Goal: Task Accomplishment & Management: Manage account settings

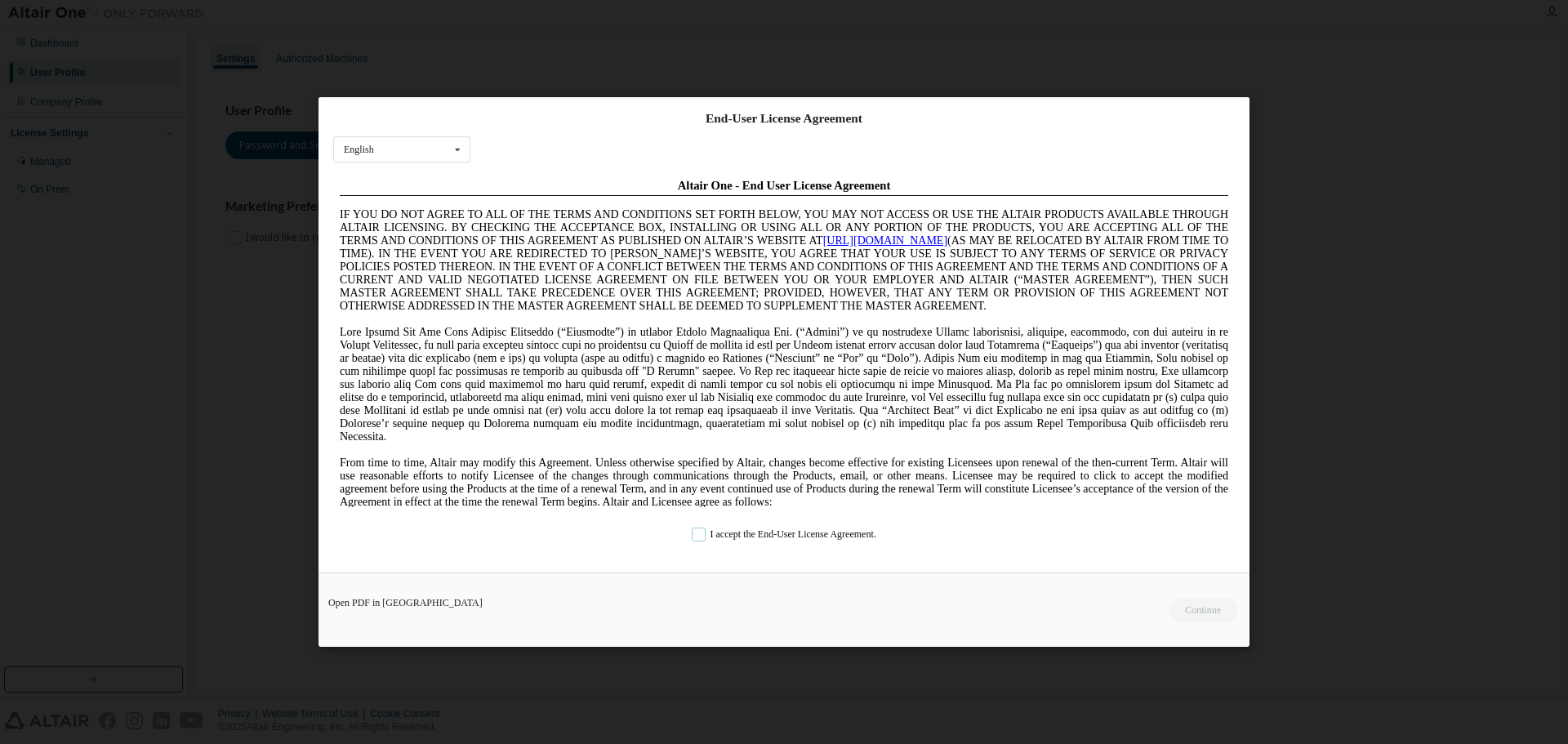
click at [781, 538] on label "I accept the End-User License Agreement." at bounding box center [784, 534] width 185 height 13
click at [1210, 606] on button "Continue" at bounding box center [1201, 610] width 70 height 24
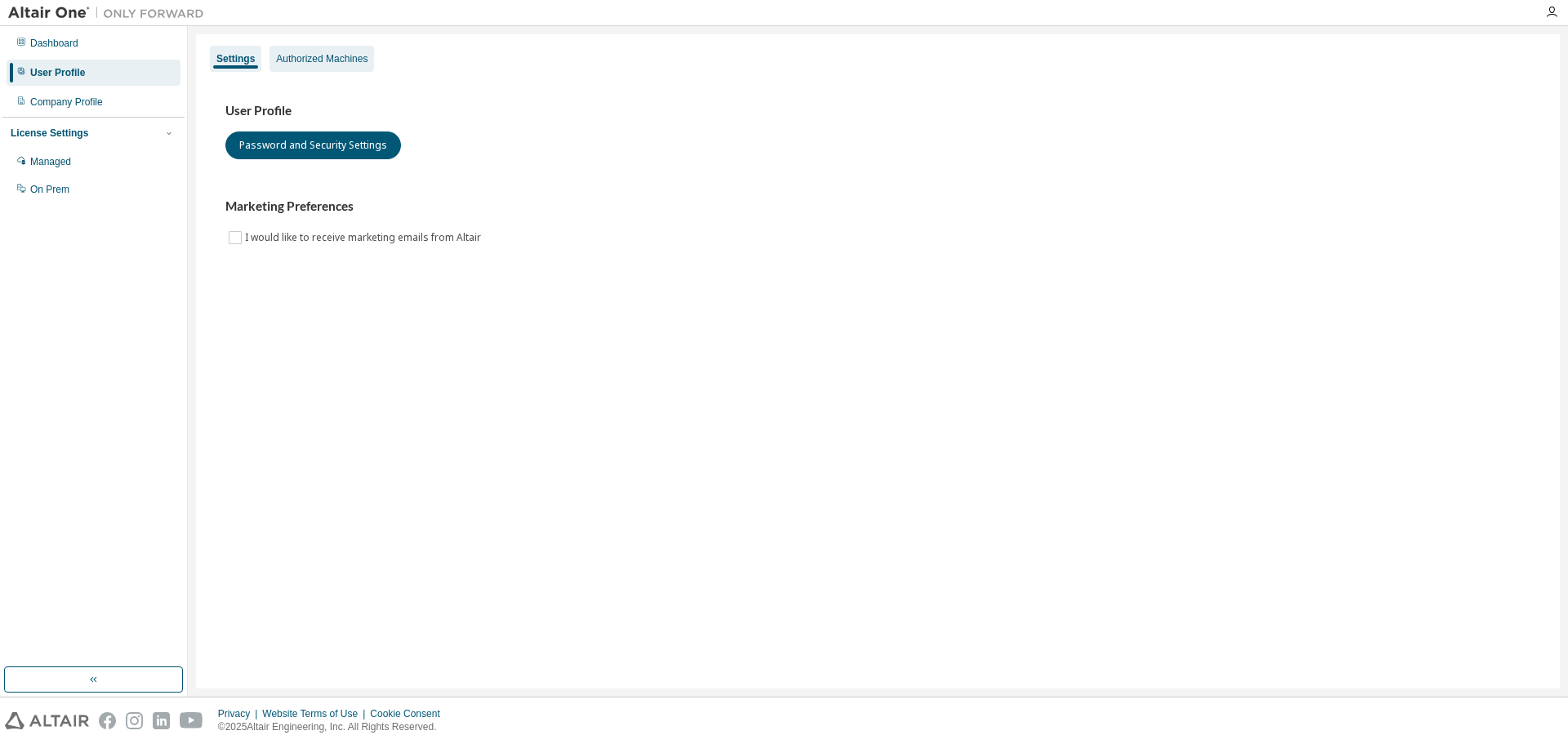
click at [345, 59] on div "Authorized Machines" at bounding box center [321, 58] width 91 height 13
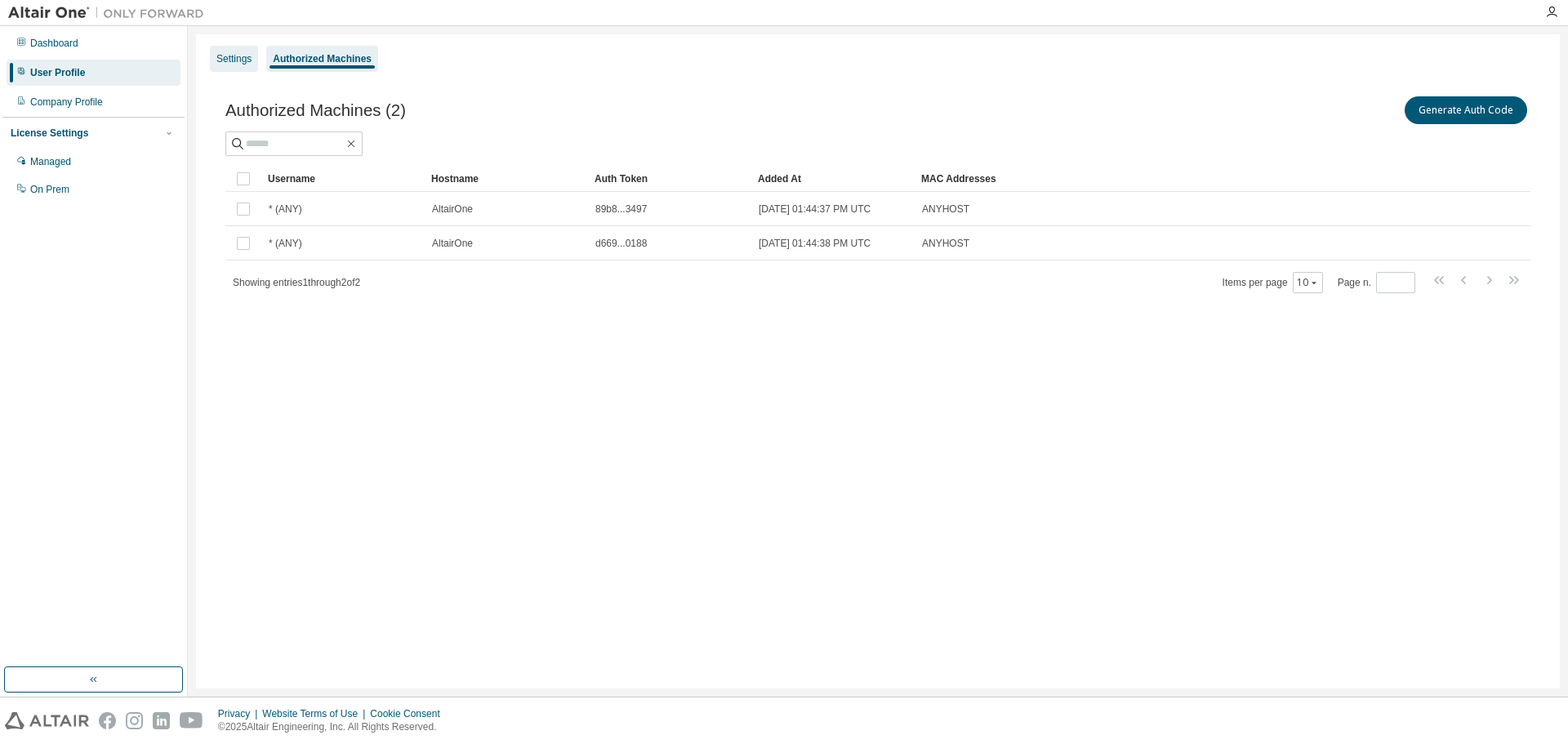
click at [243, 59] on div "Settings" at bounding box center [234, 58] width 35 height 13
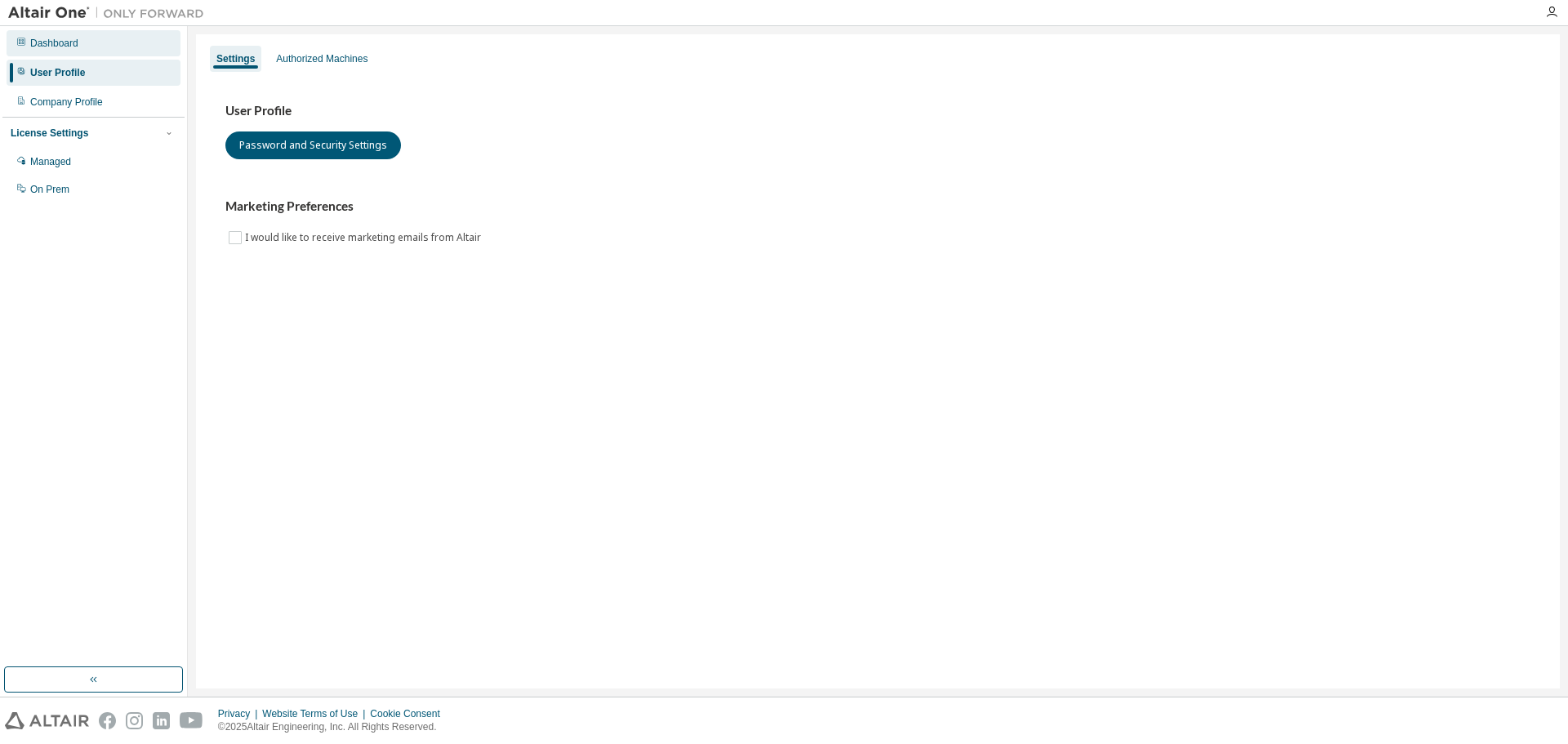
click at [96, 43] on div "Dashboard" at bounding box center [94, 43] width 174 height 26
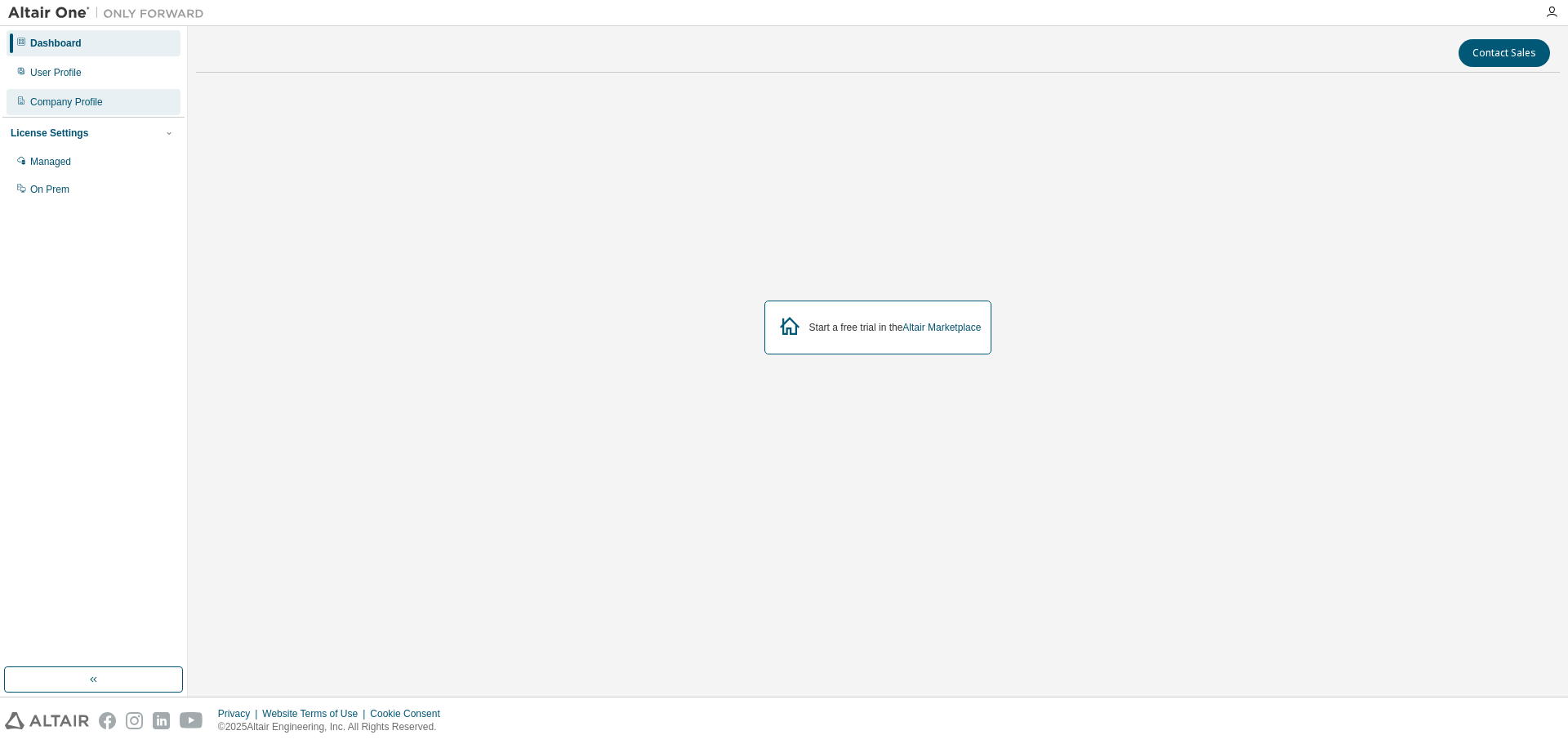
click at [75, 97] on div "Company Profile" at bounding box center [67, 101] width 73 height 13
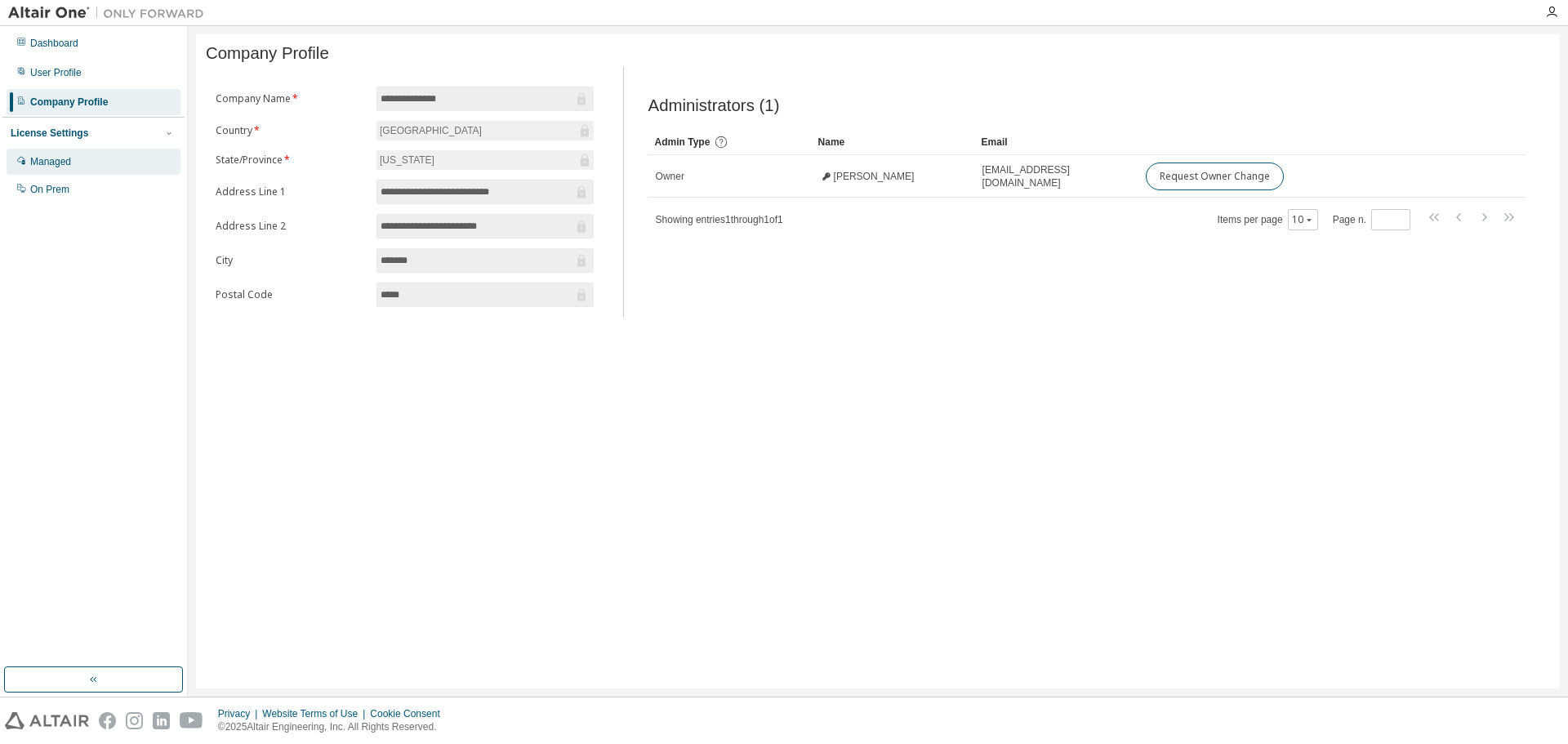
click at [116, 172] on div "Managed" at bounding box center [94, 161] width 174 height 26
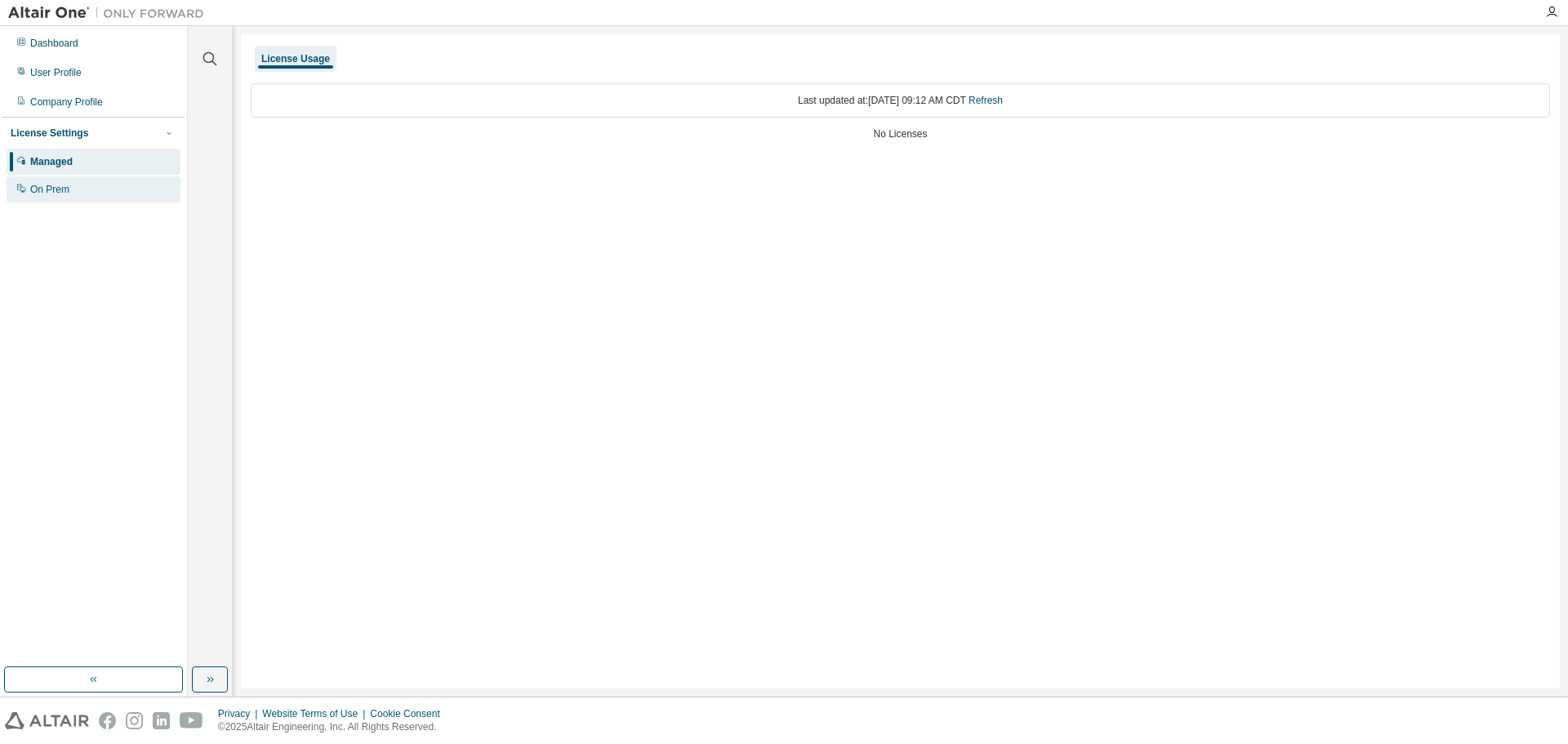
click at [91, 196] on div "On Prem" at bounding box center [94, 189] width 174 height 26
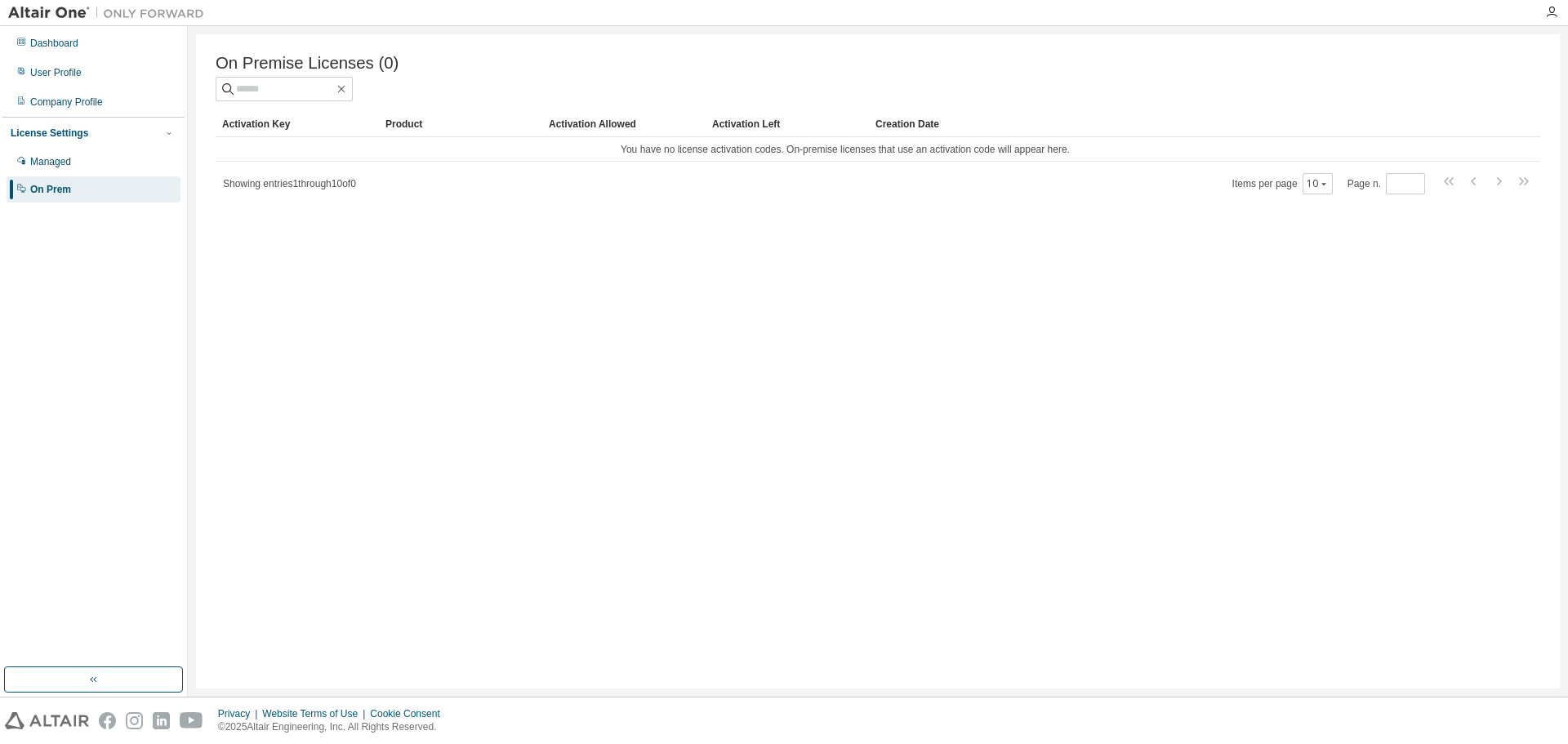
click at [67, 117] on div "License Settings Managed On Prem" at bounding box center [94, 160] width 182 height 88
click at [71, 106] on div "Company Profile" at bounding box center [67, 101] width 73 height 13
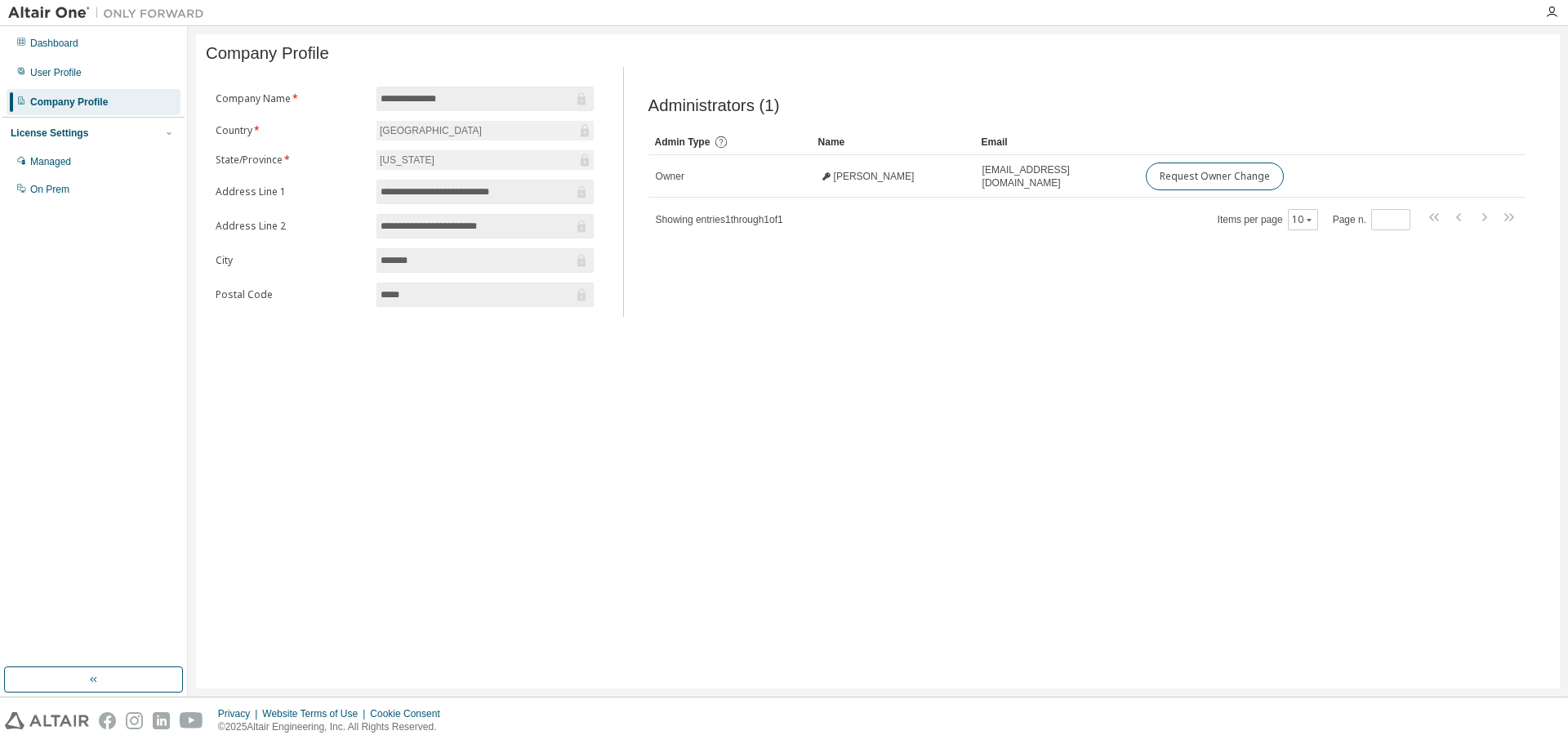
click at [1559, 9] on div at bounding box center [1551, 12] width 33 height 13
click at [1554, 16] on icon "button" at bounding box center [1551, 12] width 13 height 13
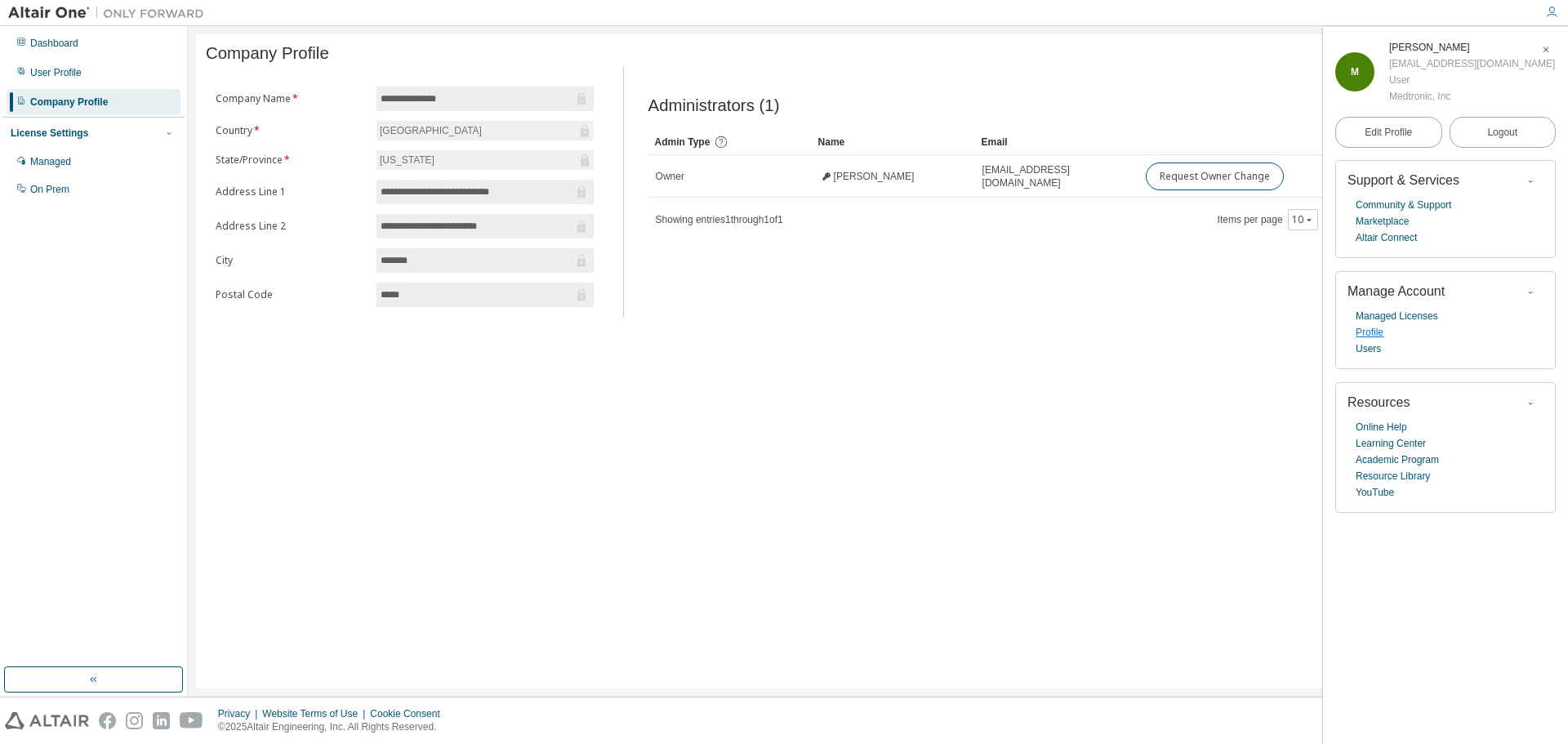
click at [1370, 341] on link "Profile" at bounding box center [1369, 332] width 28 height 16
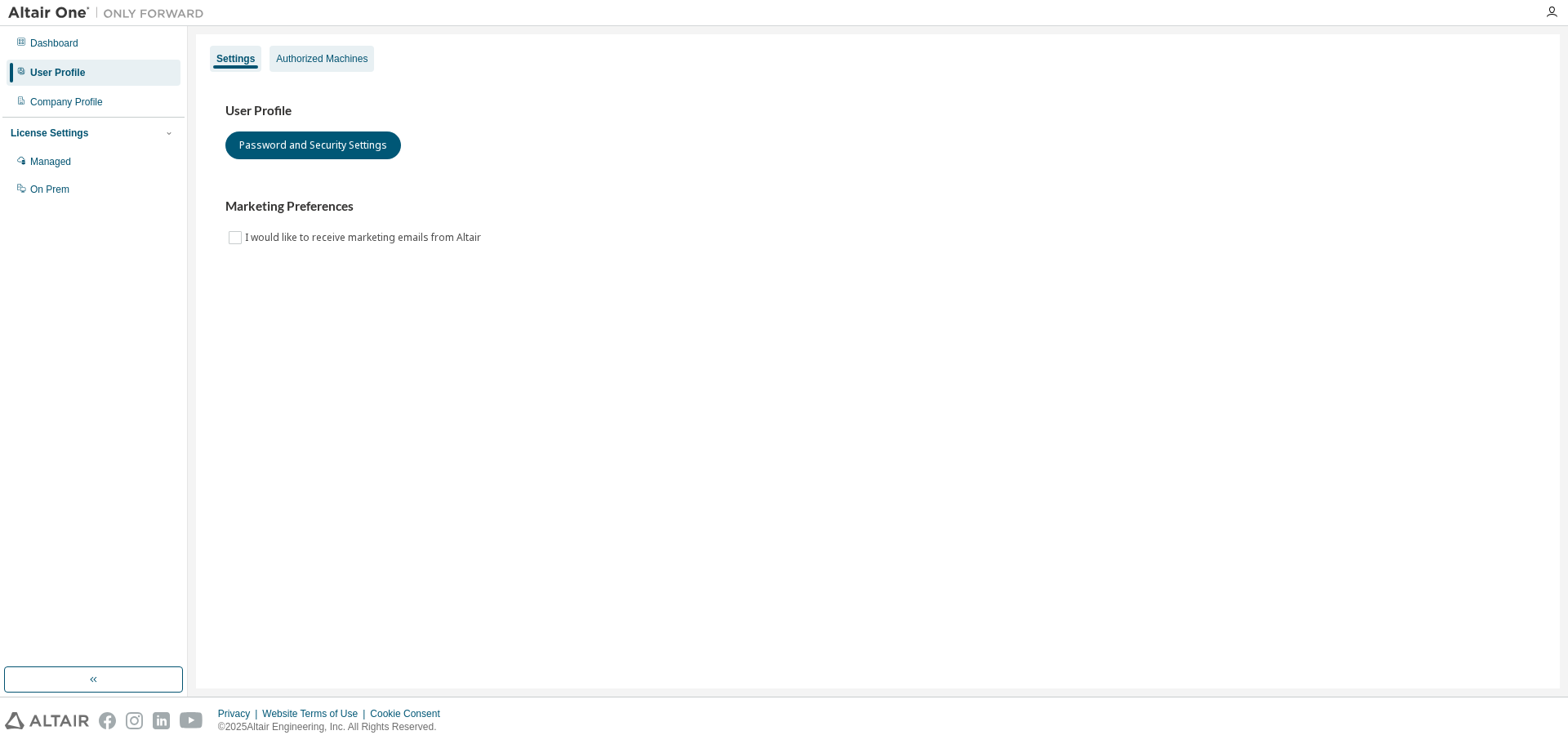
click at [288, 64] on div "Authorized Machines" at bounding box center [321, 58] width 91 height 13
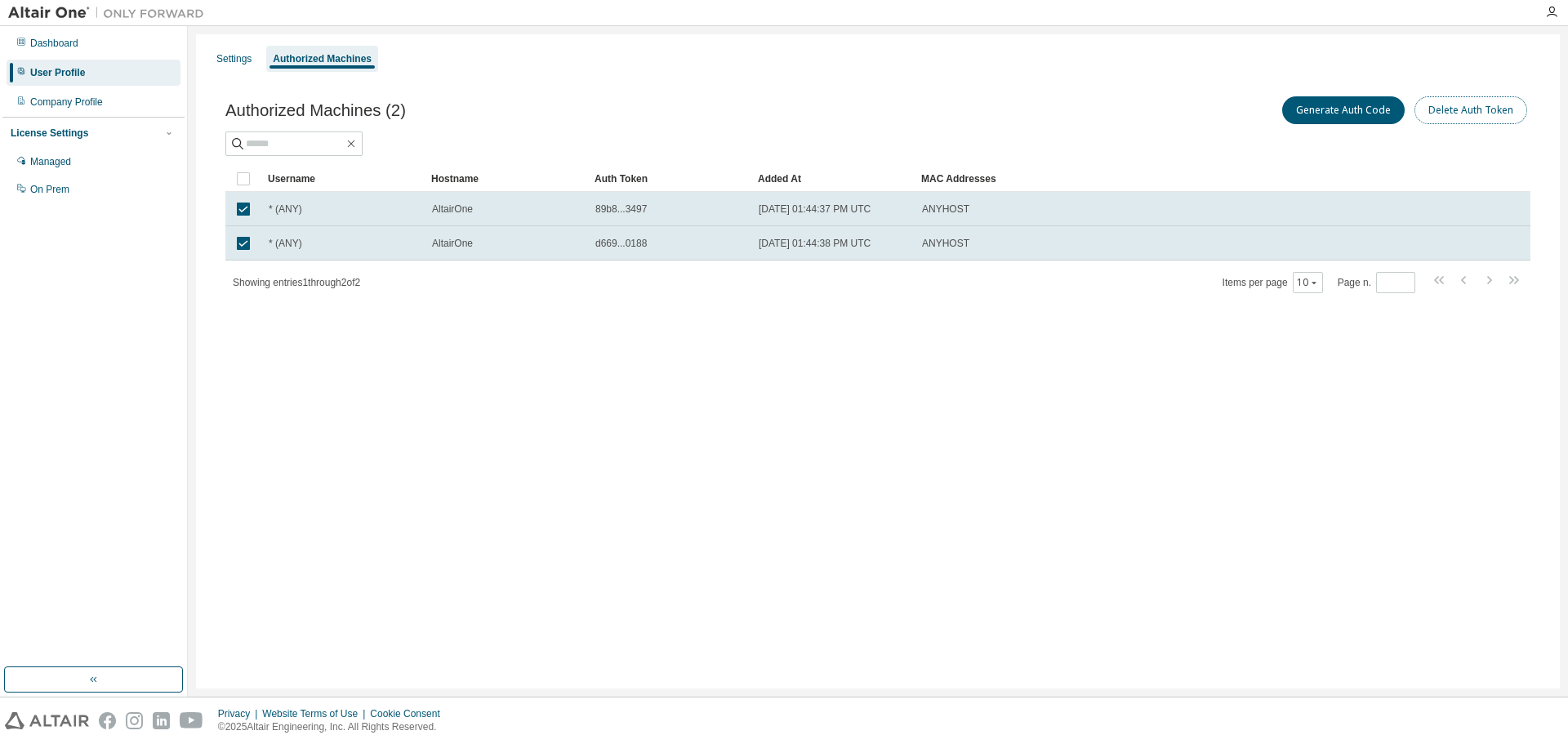
click at [1442, 115] on button "Delete Auth Token" at bounding box center [1471, 110] width 113 height 28
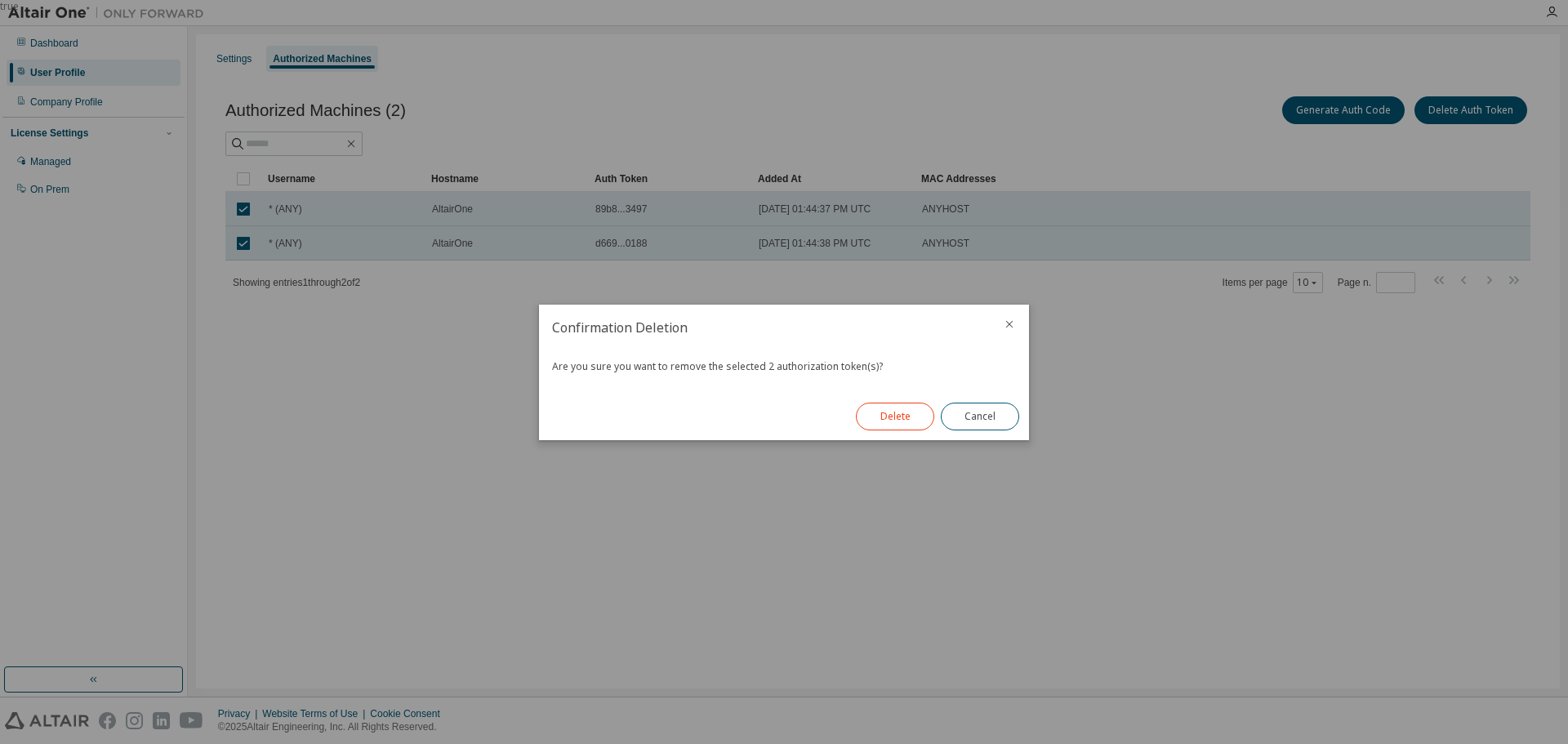
click at [890, 412] on button "Delete" at bounding box center [895, 416] width 78 height 28
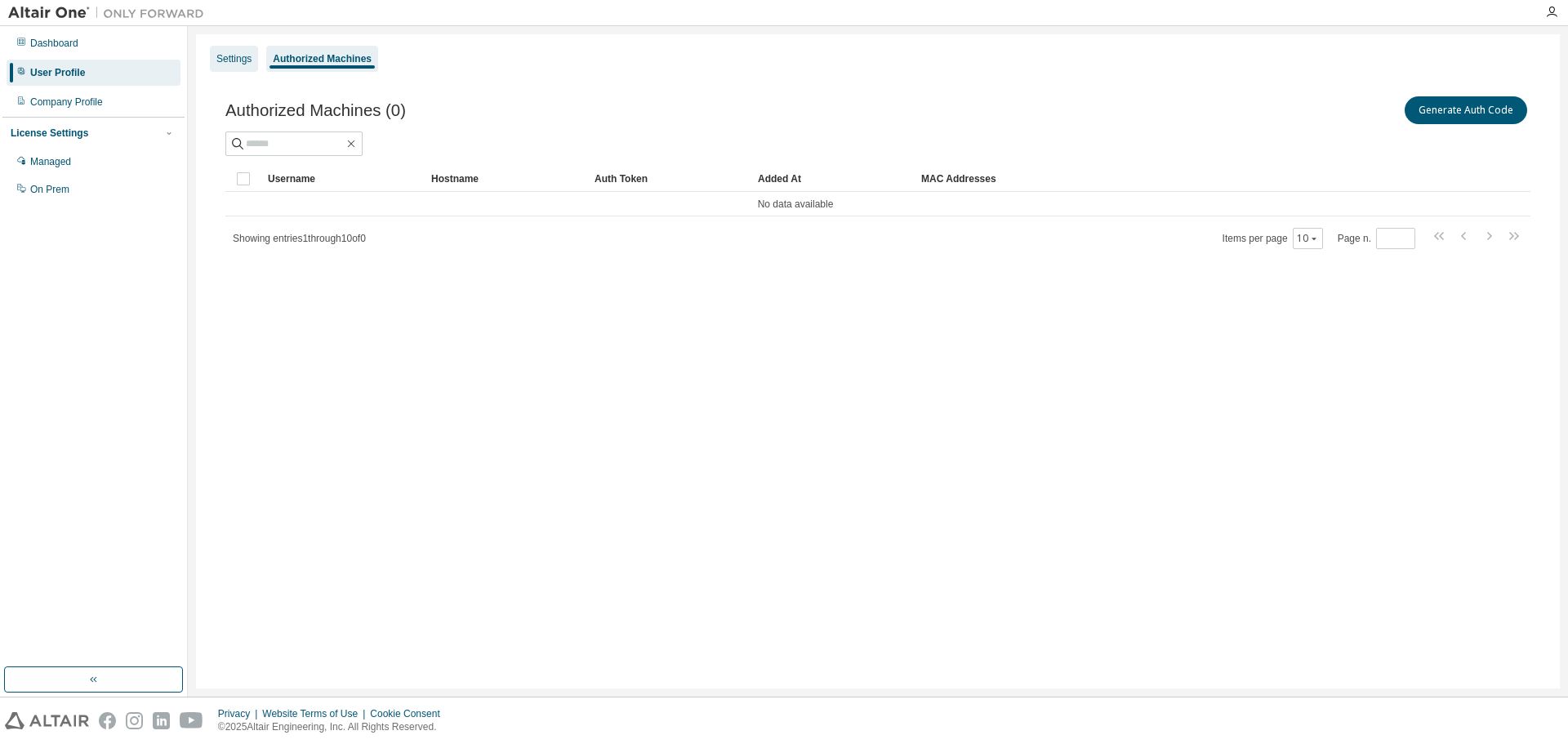
click at [224, 54] on div "Settings" at bounding box center [234, 58] width 35 height 13
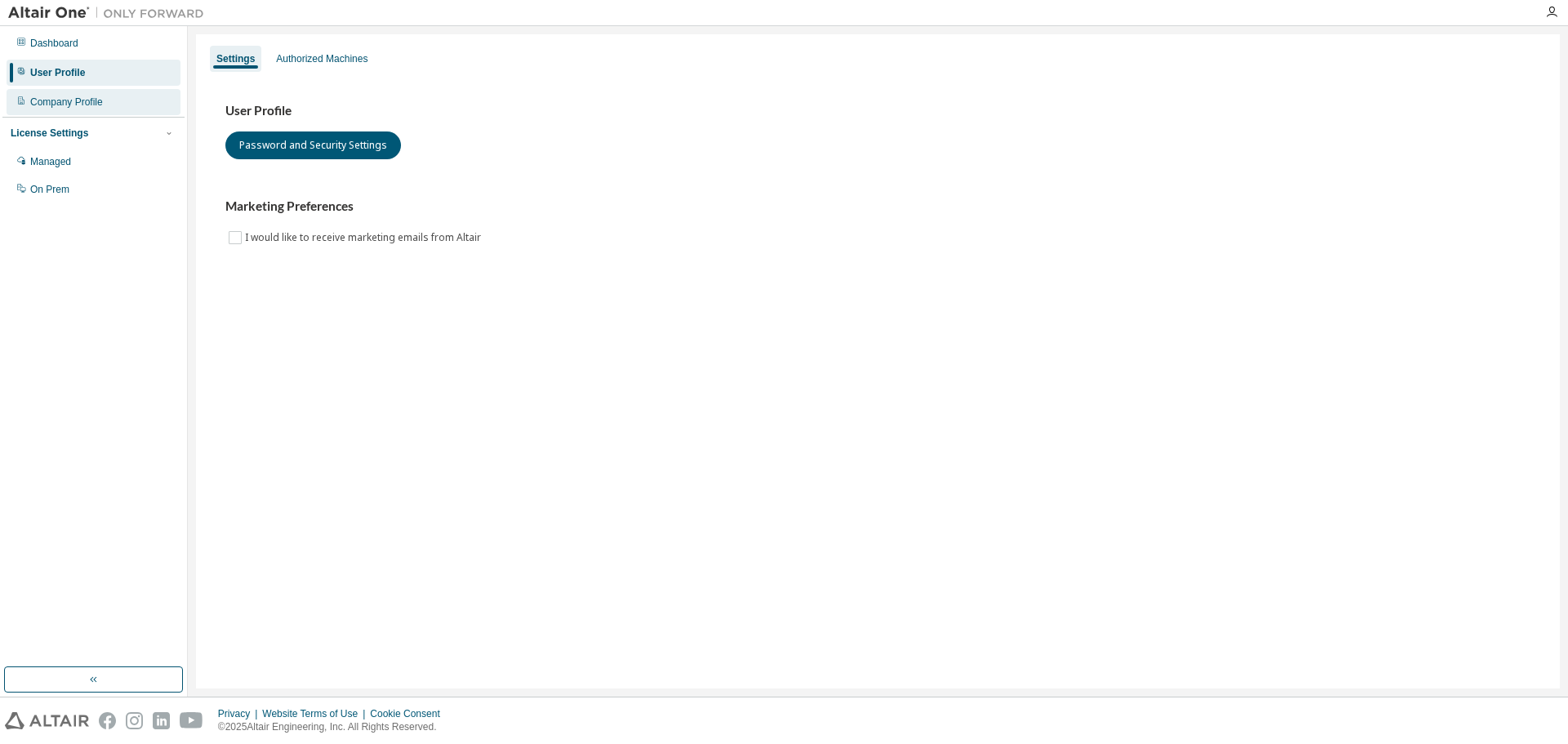
click at [110, 108] on div "Company Profile" at bounding box center [94, 102] width 174 height 26
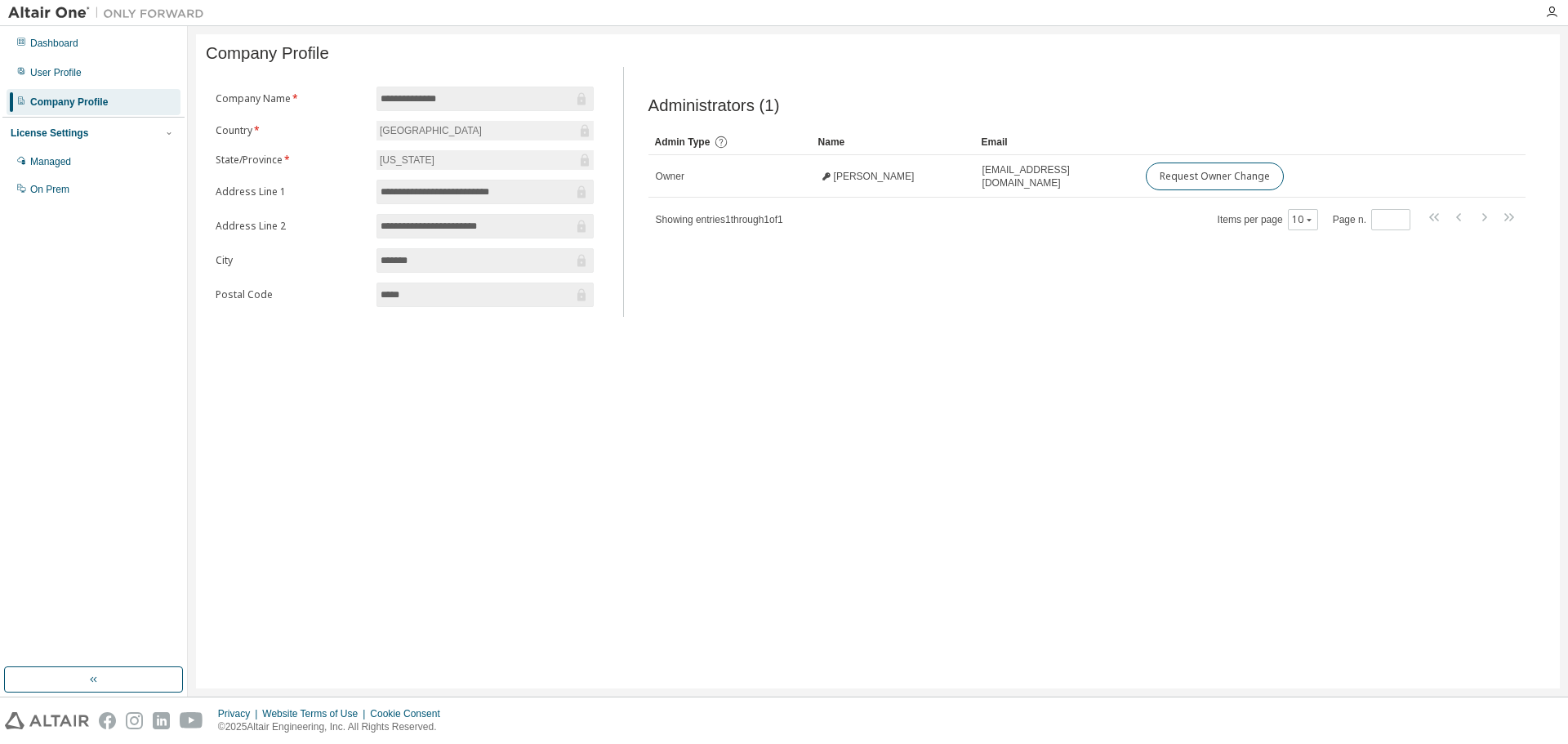
click at [100, 89] on div "Dashboard User Profile Company Profile License Settings Managed On Prem" at bounding box center [94, 116] width 182 height 175
click at [73, 47] on div "Dashboard" at bounding box center [54, 43] width 48 height 13
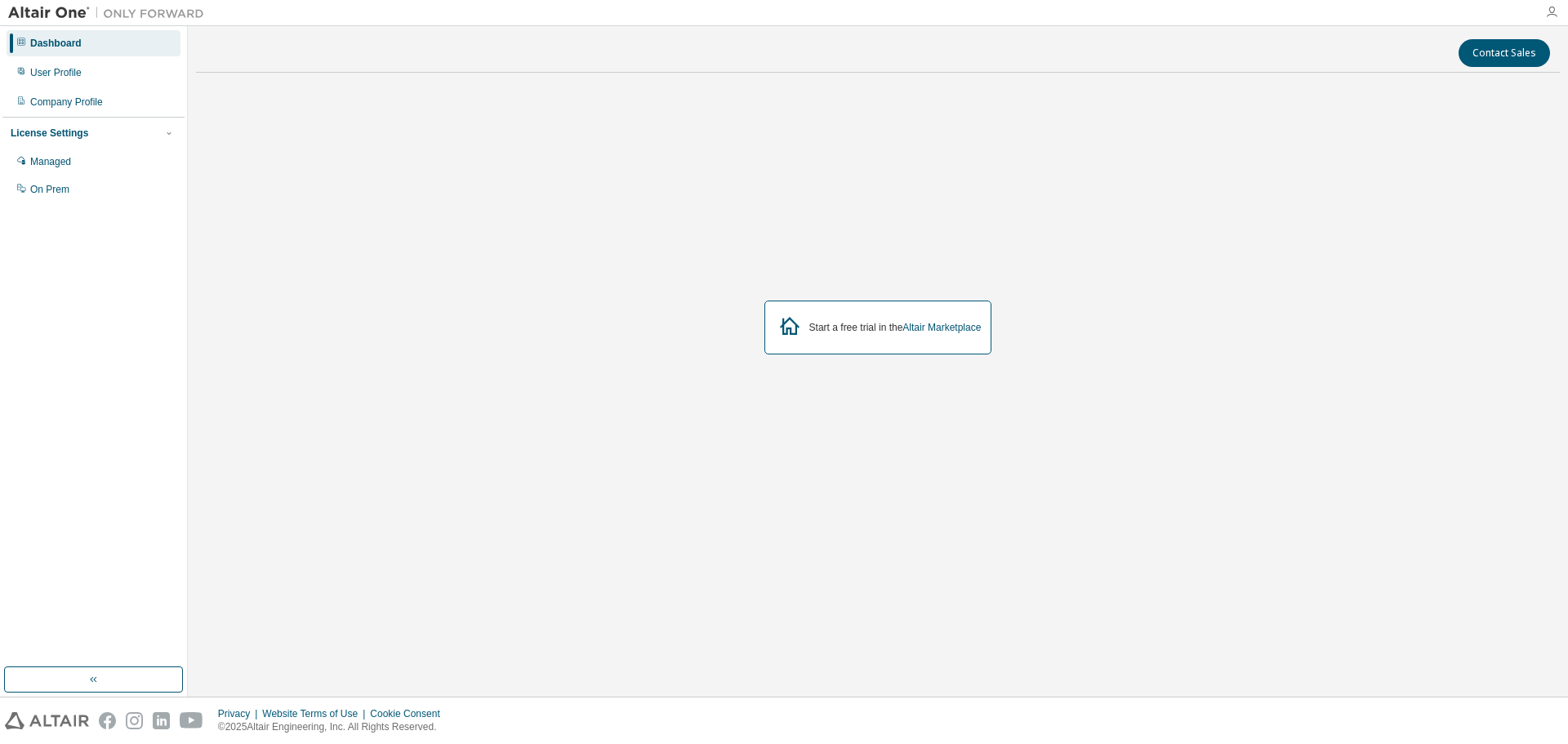
click at [1545, 13] on icon "button" at bounding box center [1551, 12] width 13 height 13
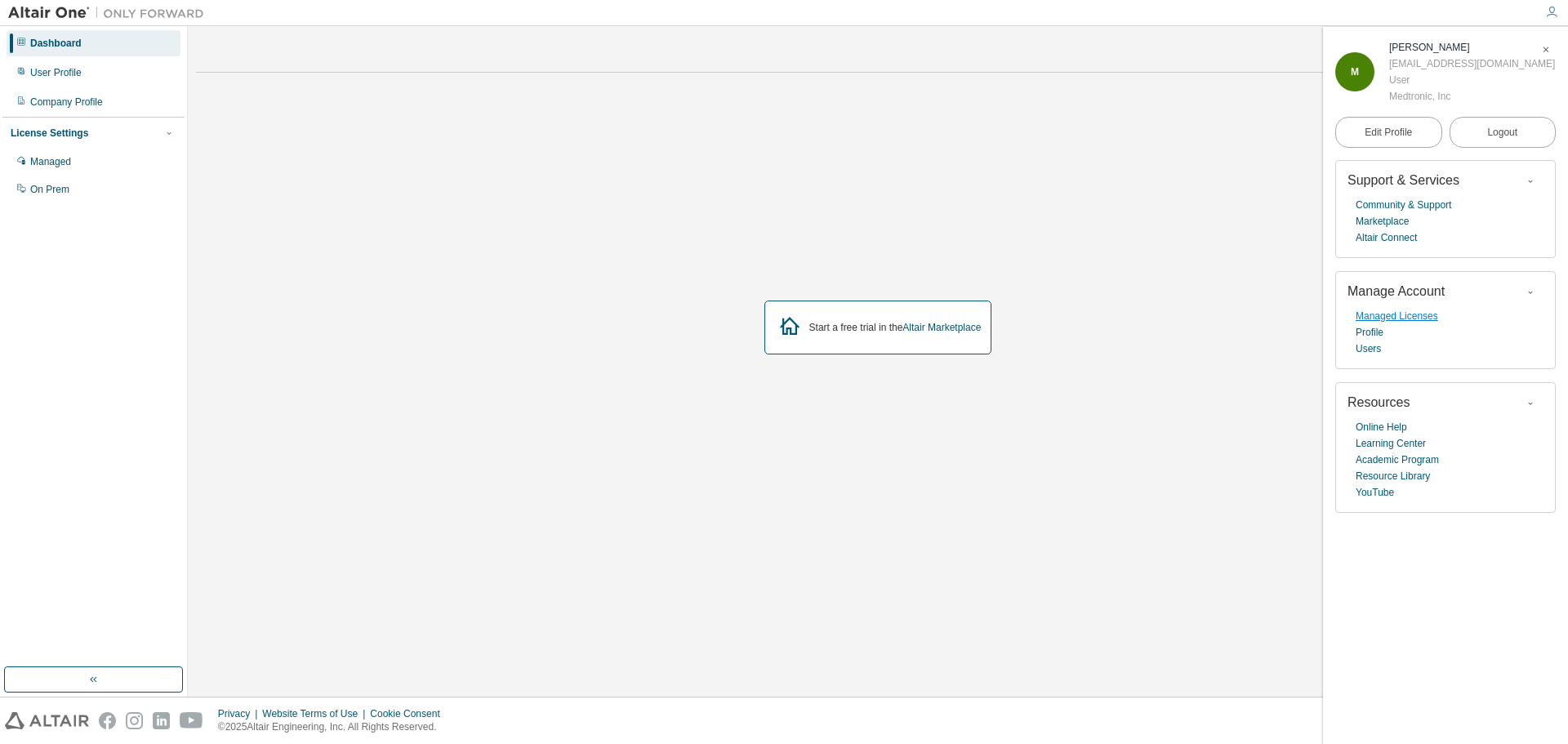
click at [1425, 324] on link "Managed Licenses" at bounding box center [1397, 315] width 83 height 16
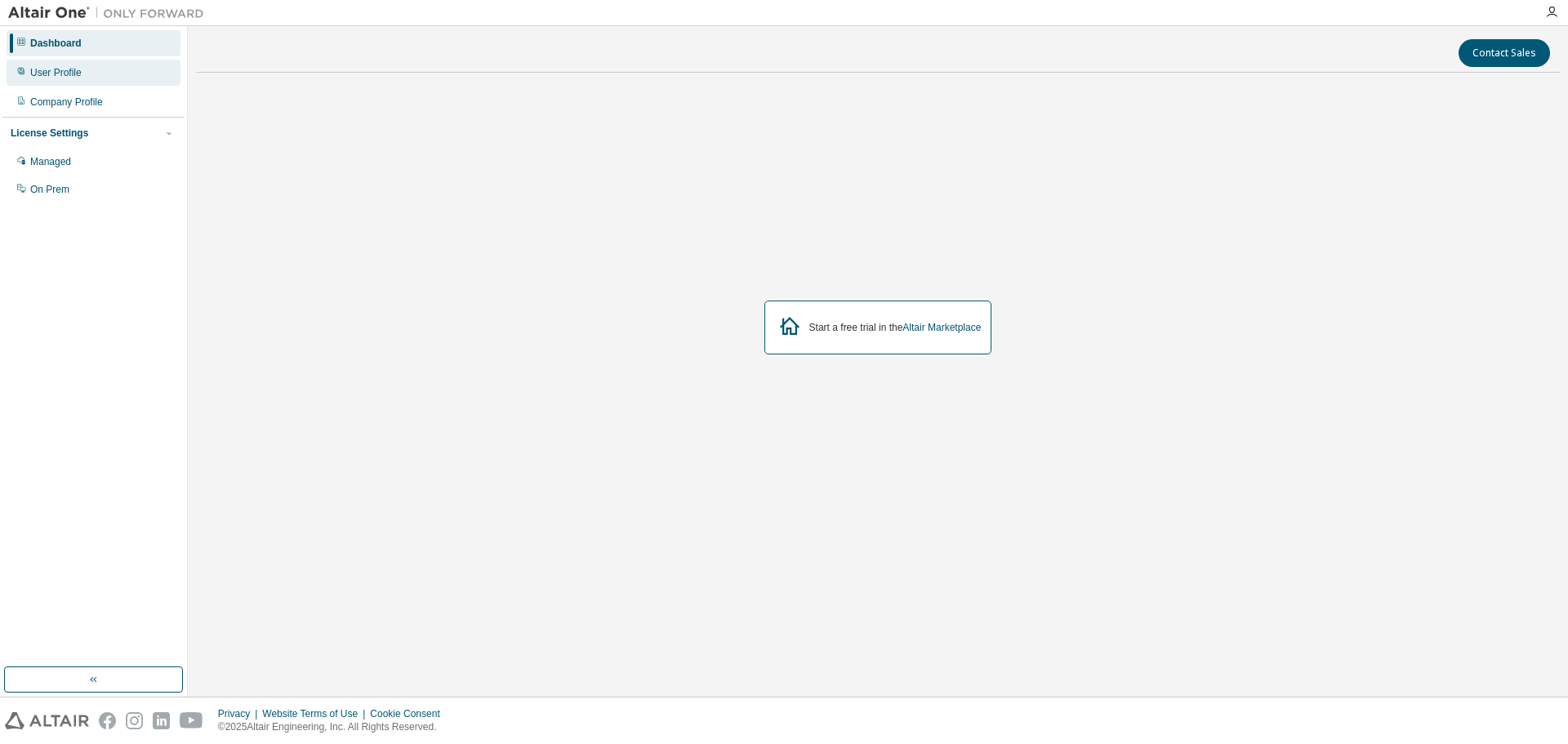
click at [57, 64] on div "User Profile" at bounding box center [94, 73] width 174 height 26
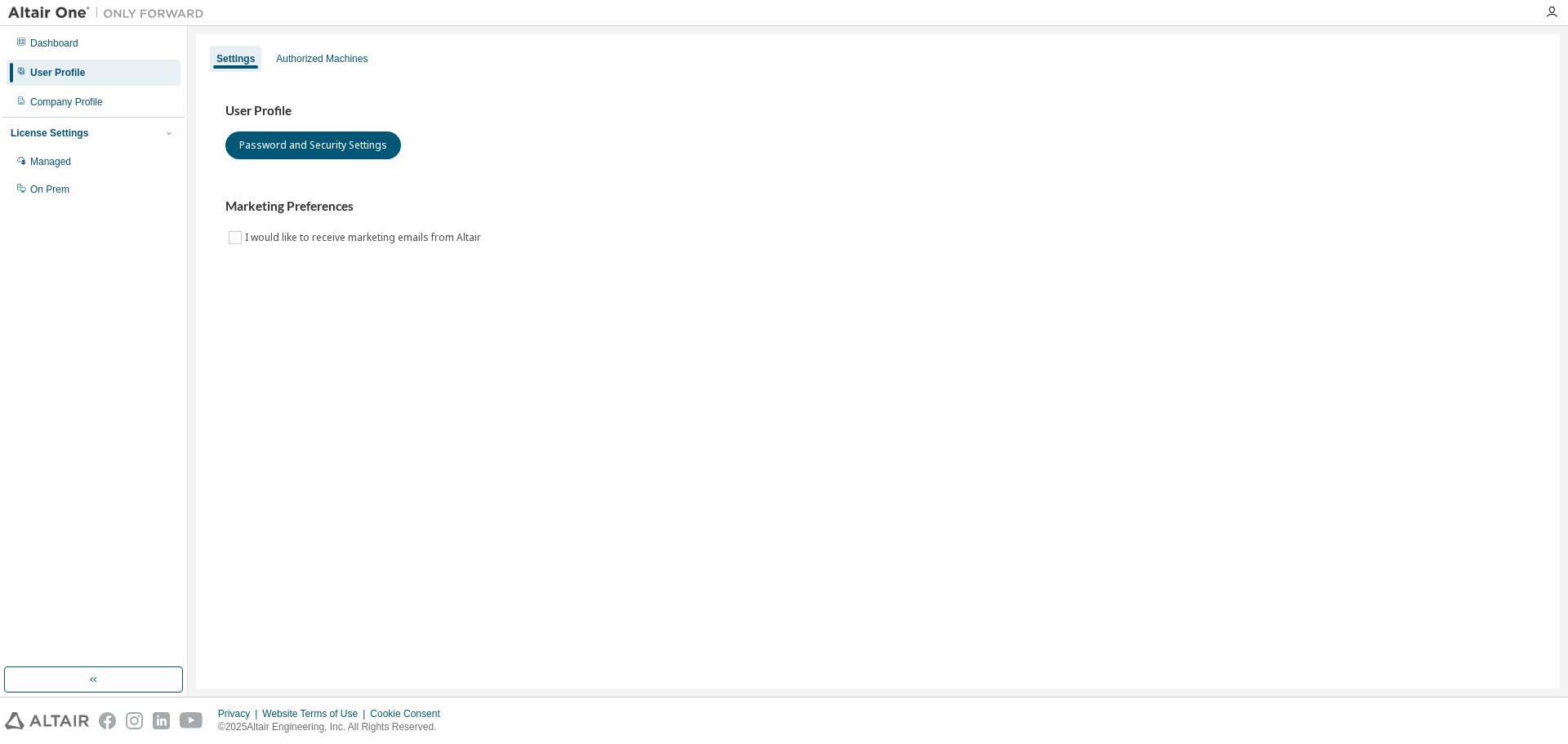
click at [336, 72] on div "Settings Authorized Machines" at bounding box center [877, 58] width 1344 height 30
drag, startPoint x: 330, startPoint y: 64, endPoint x: 315, endPoint y: 67, distance: 15.3
click at [329, 64] on div "Authorized Machines" at bounding box center [321, 58] width 91 height 13
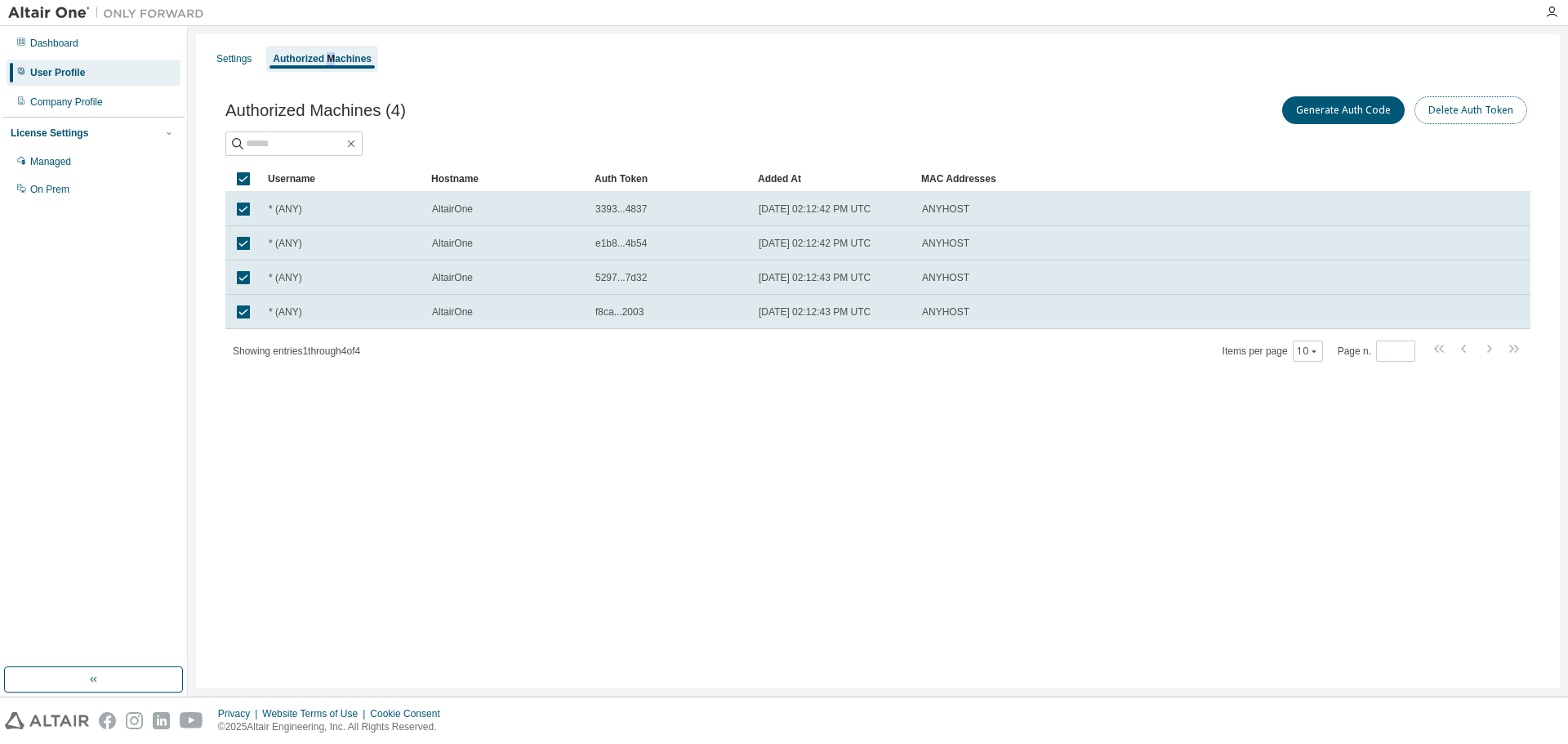
click at [1485, 117] on button "Delete Auth Token" at bounding box center [1471, 110] width 113 height 28
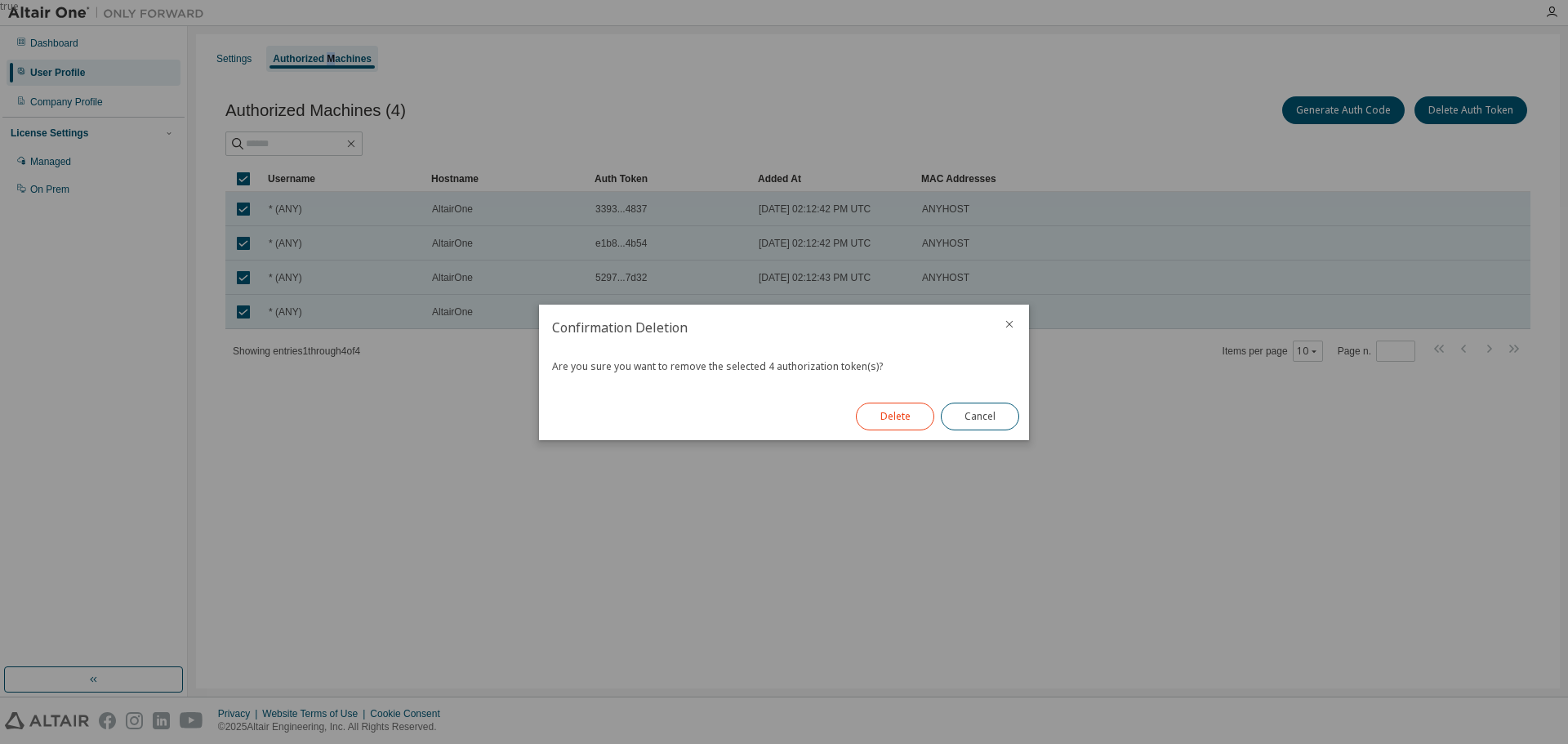
click at [875, 423] on button "Delete" at bounding box center [895, 416] width 78 height 28
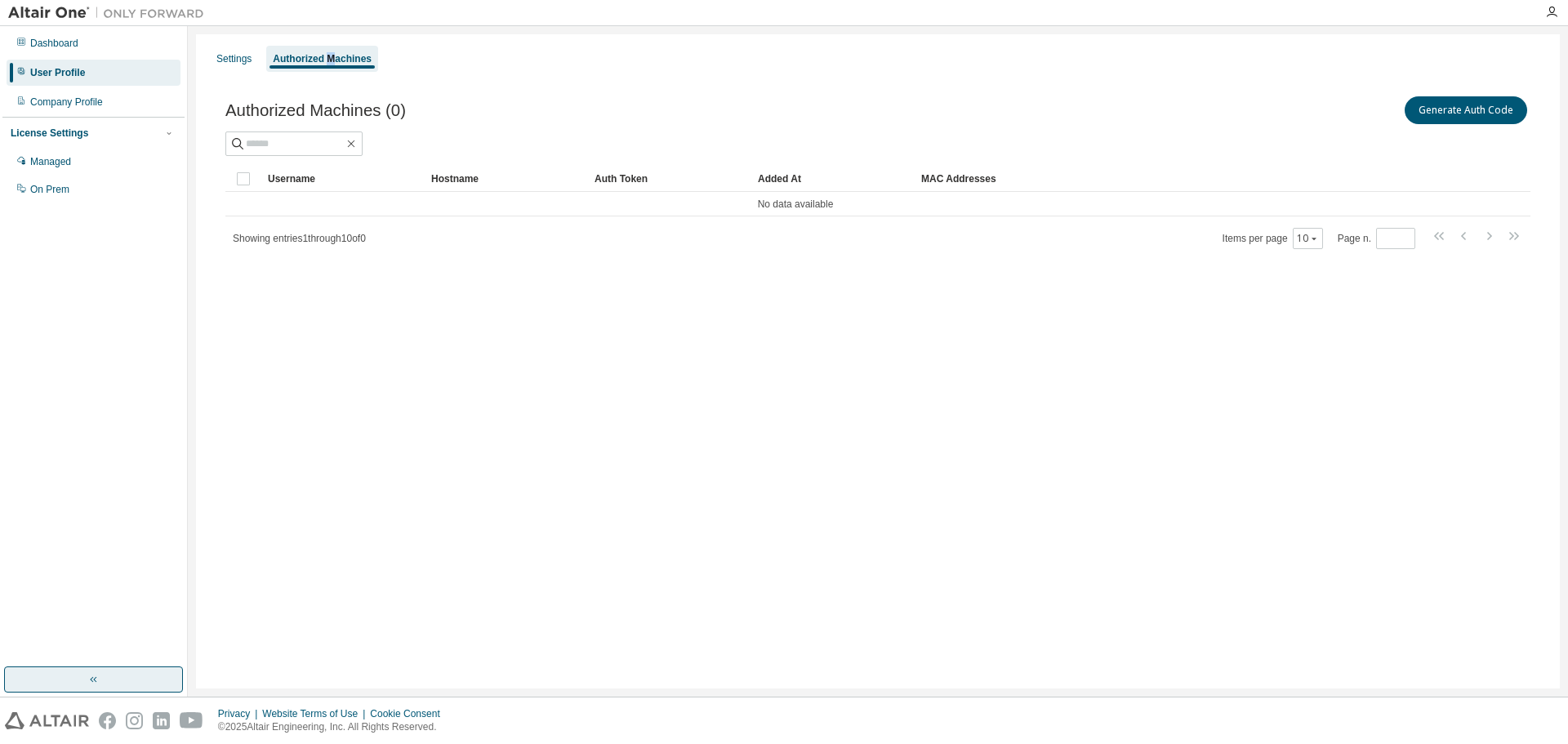
click at [129, 686] on button "button" at bounding box center [94, 679] width 179 height 26
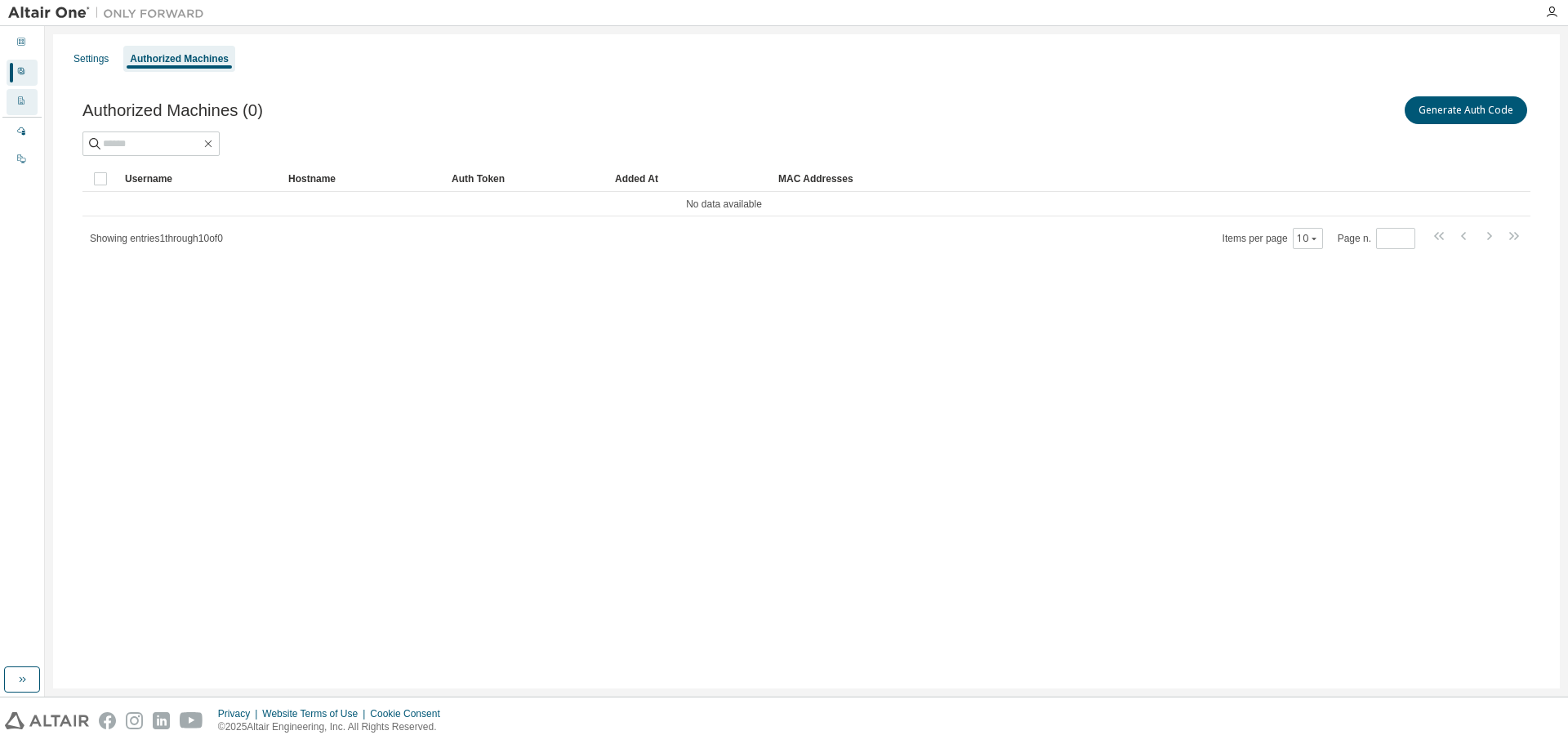
click at [10, 101] on div "Company Profile" at bounding box center [22, 102] width 31 height 26
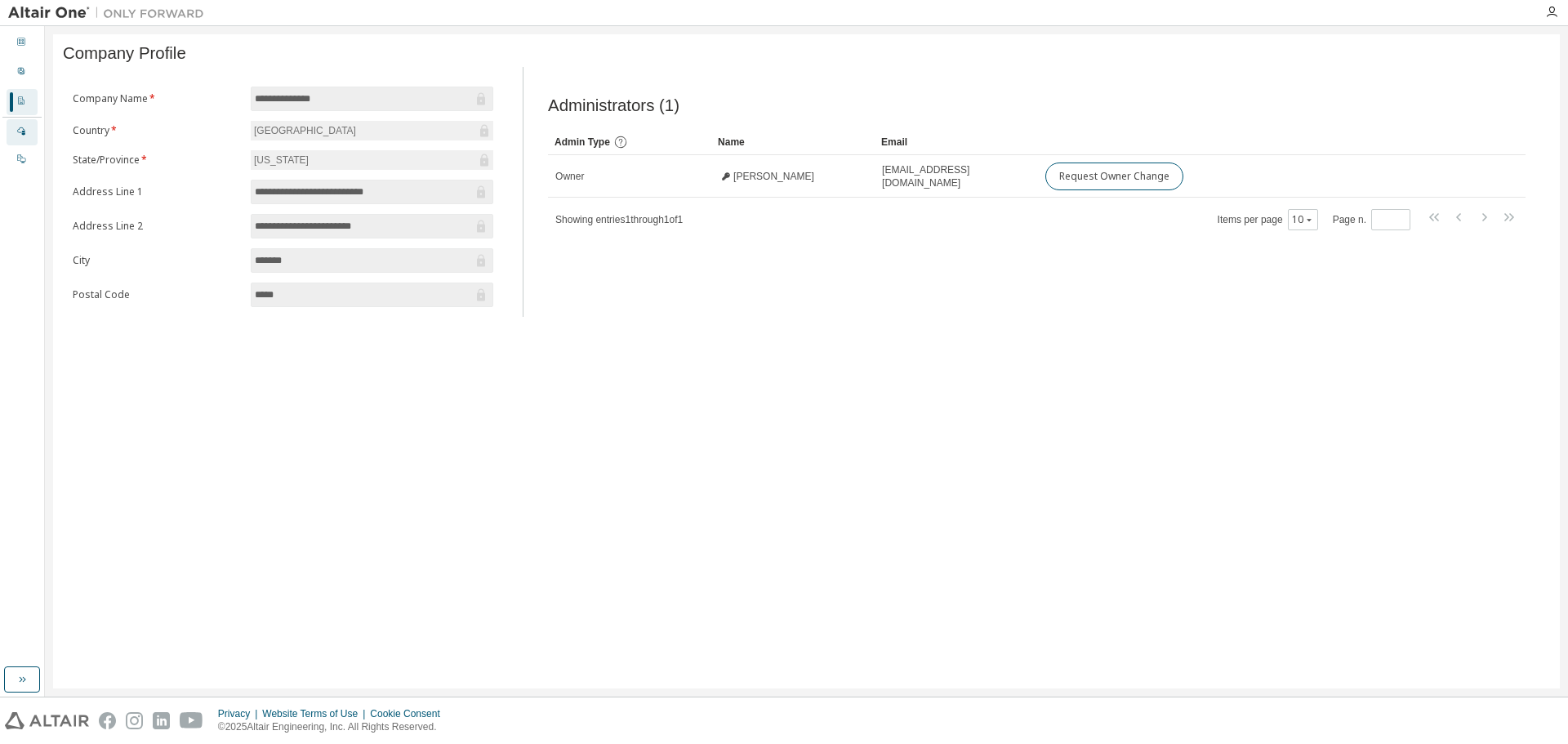
click at [13, 133] on div "Managed" at bounding box center [22, 132] width 31 height 26
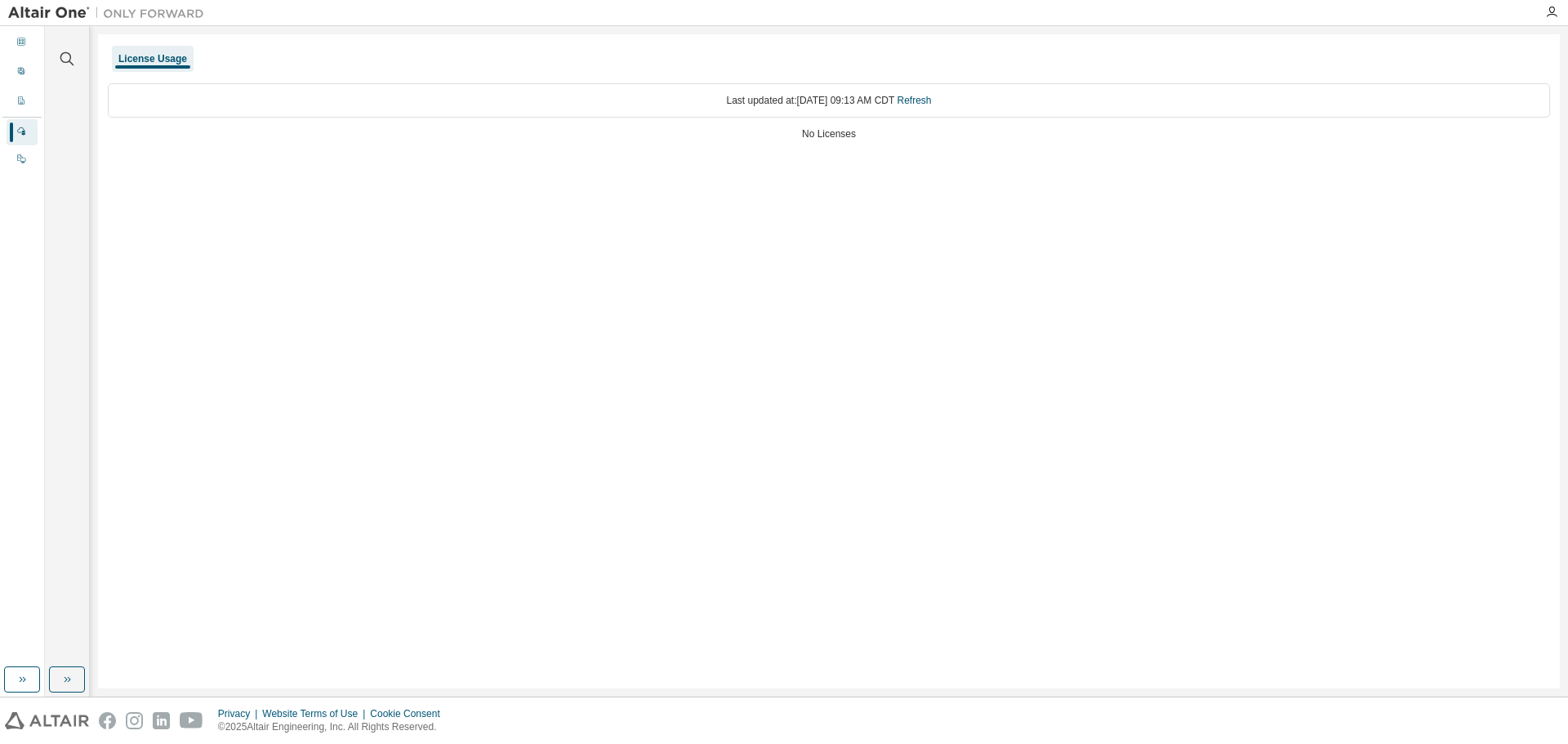
click at [7, 180] on div "Dashboard User Profile Company Profile License Settings Managed On Prem" at bounding box center [22, 347] width 39 height 636
click at [23, 47] on div at bounding box center [21, 43] width 10 height 13
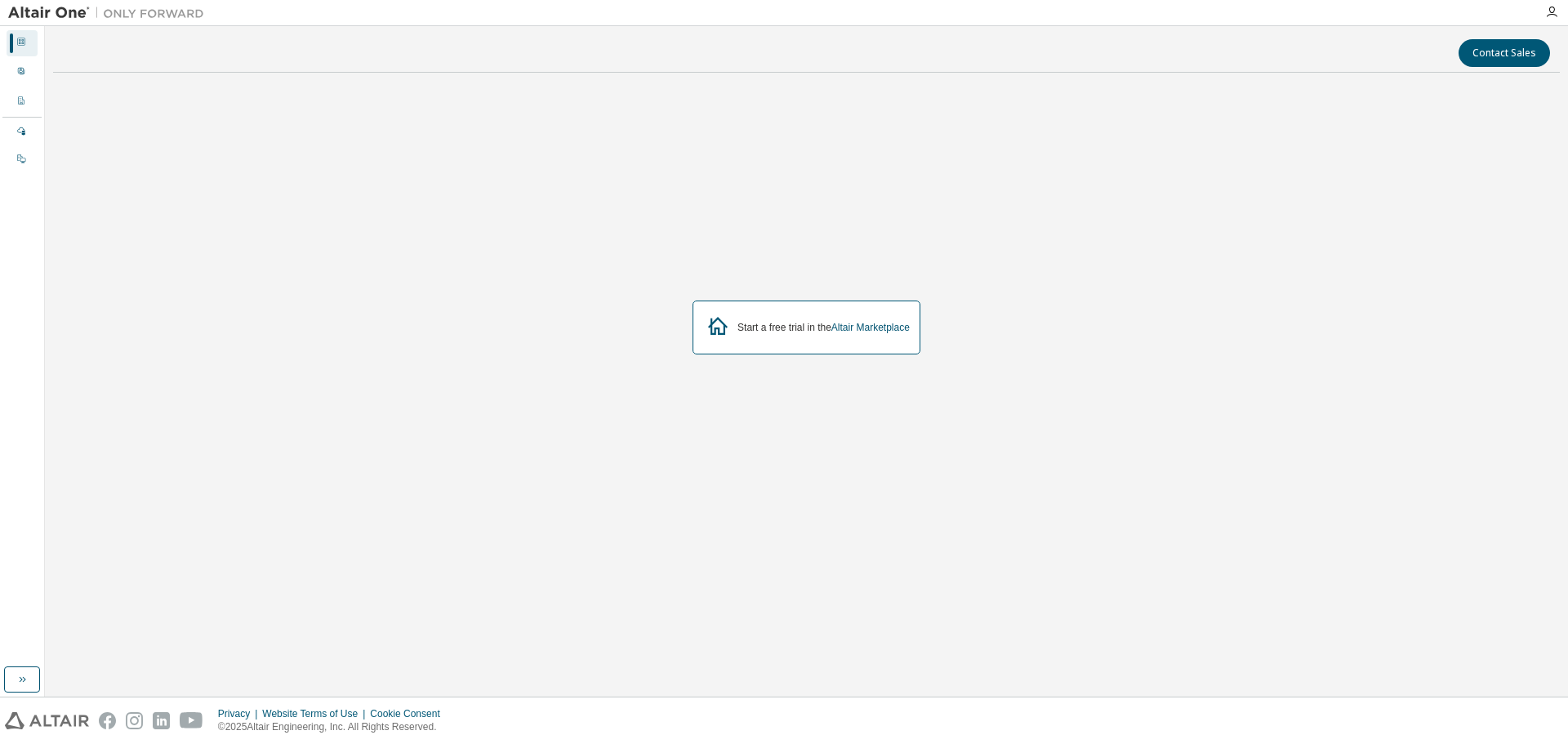
click at [45, 13] on img at bounding box center [110, 13] width 204 height 16
click at [1549, 10] on icon "button" at bounding box center [1551, 12] width 13 height 13
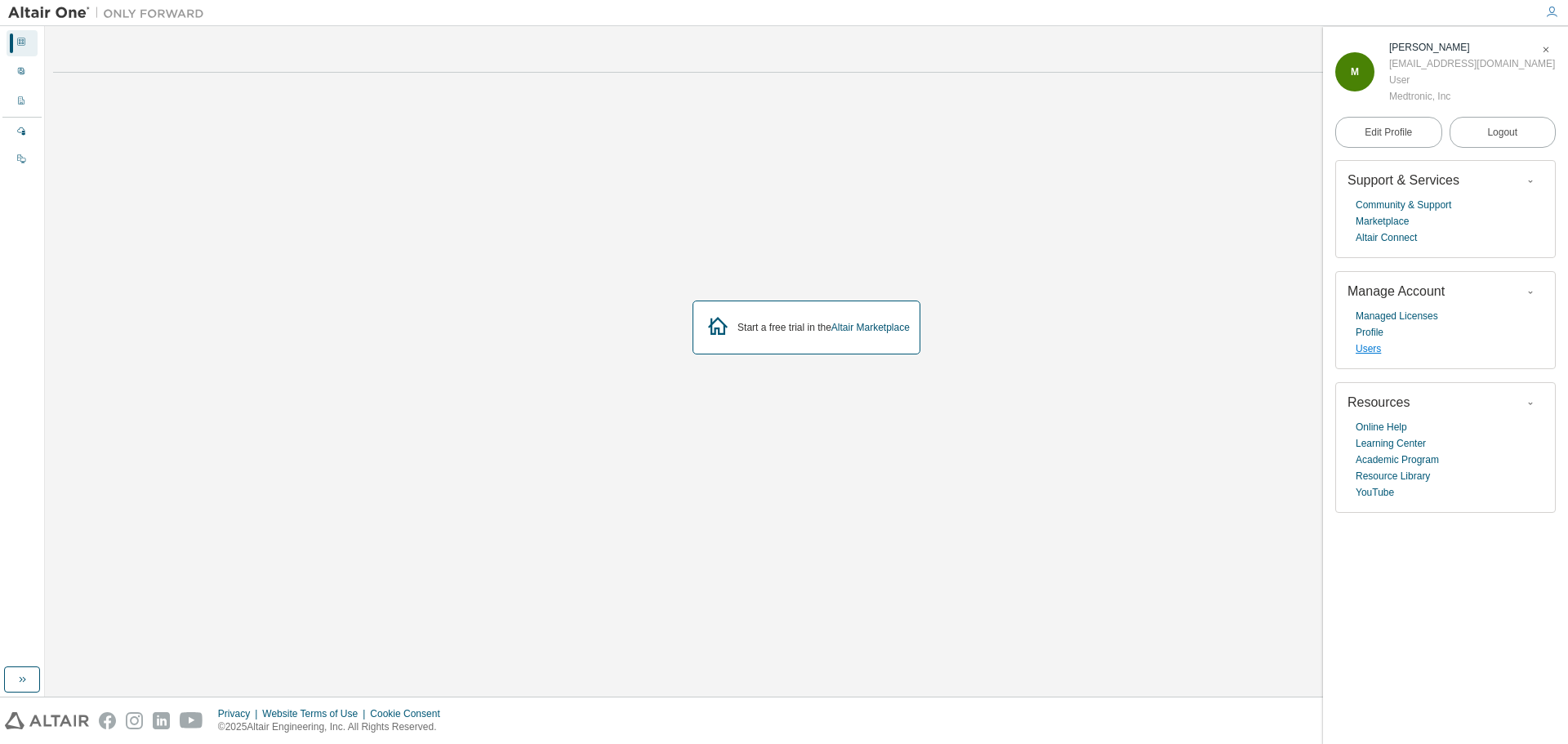
click at [1372, 357] on link "Users" at bounding box center [1368, 348] width 25 height 16
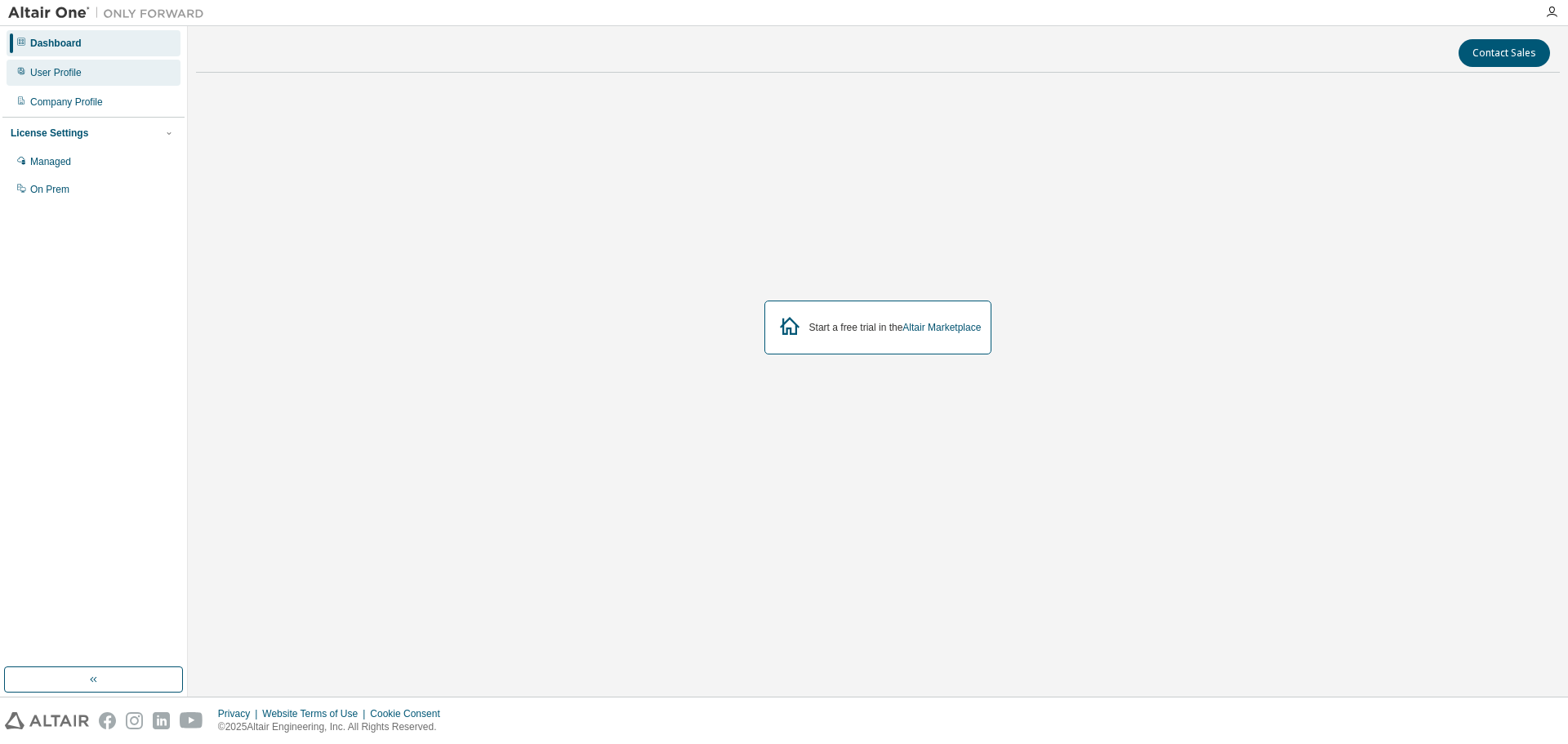
click at [73, 64] on div "User Profile" at bounding box center [94, 73] width 174 height 26
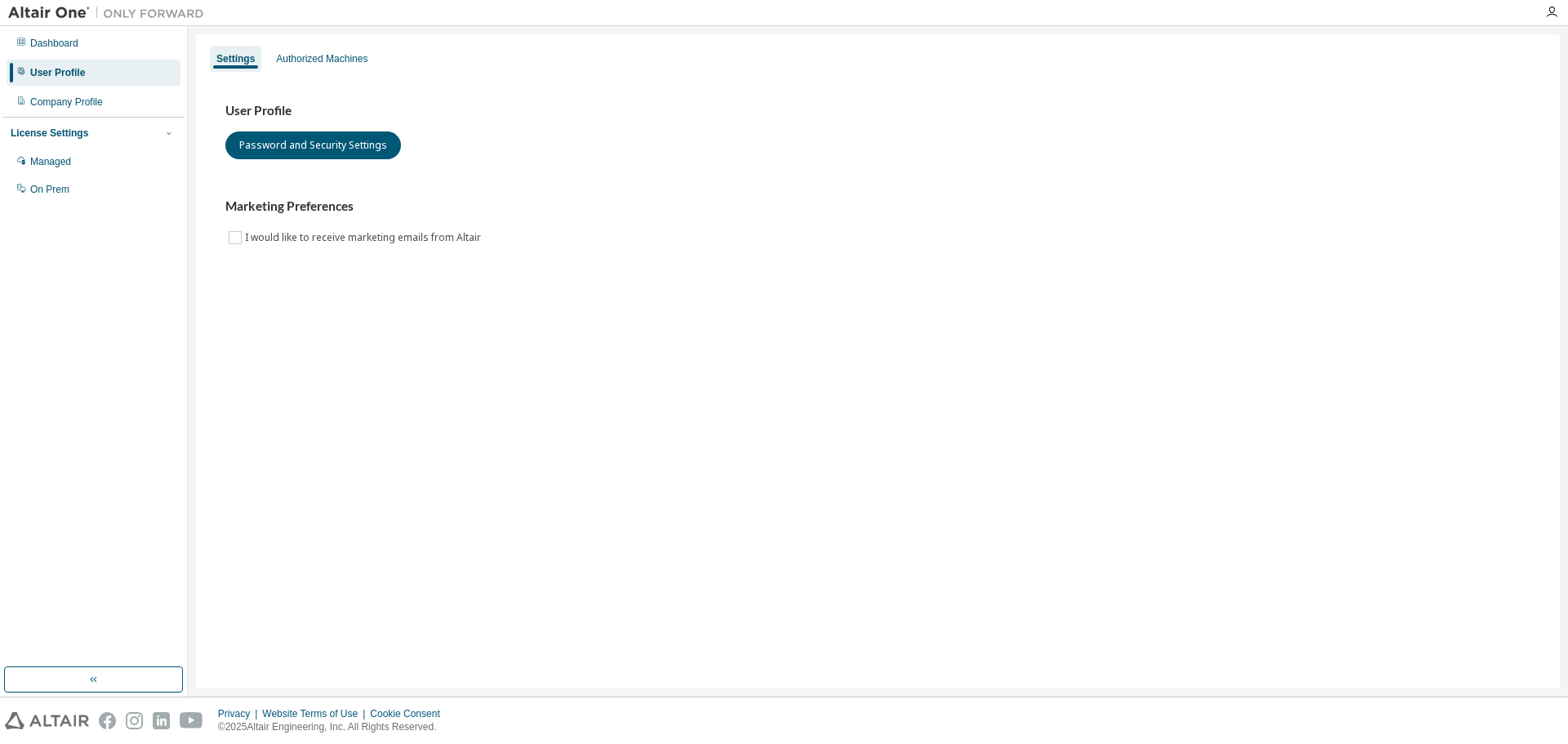
click at [49, 13] on img at bounding box center [110, 13] width 204 height 16
click at [142, 15] on img at bounding box center [110, 13] width 204 height 16
click at [349, 58] on div "Authorized Machines" at bounding box center [321, 58] width 91 height 13
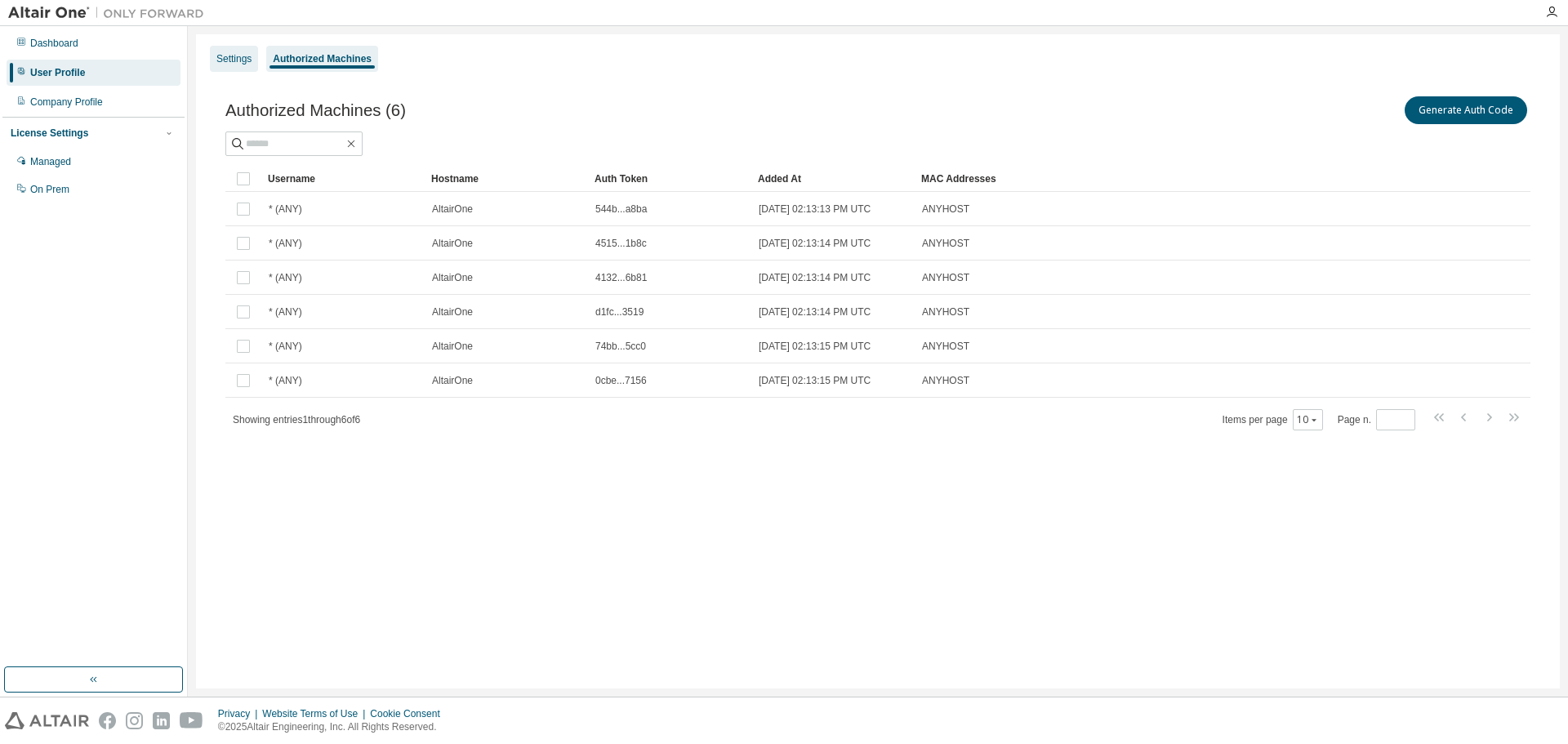
click at [234, 61] on div "Settings" at bounding box center [234, 58] width 35 height 13
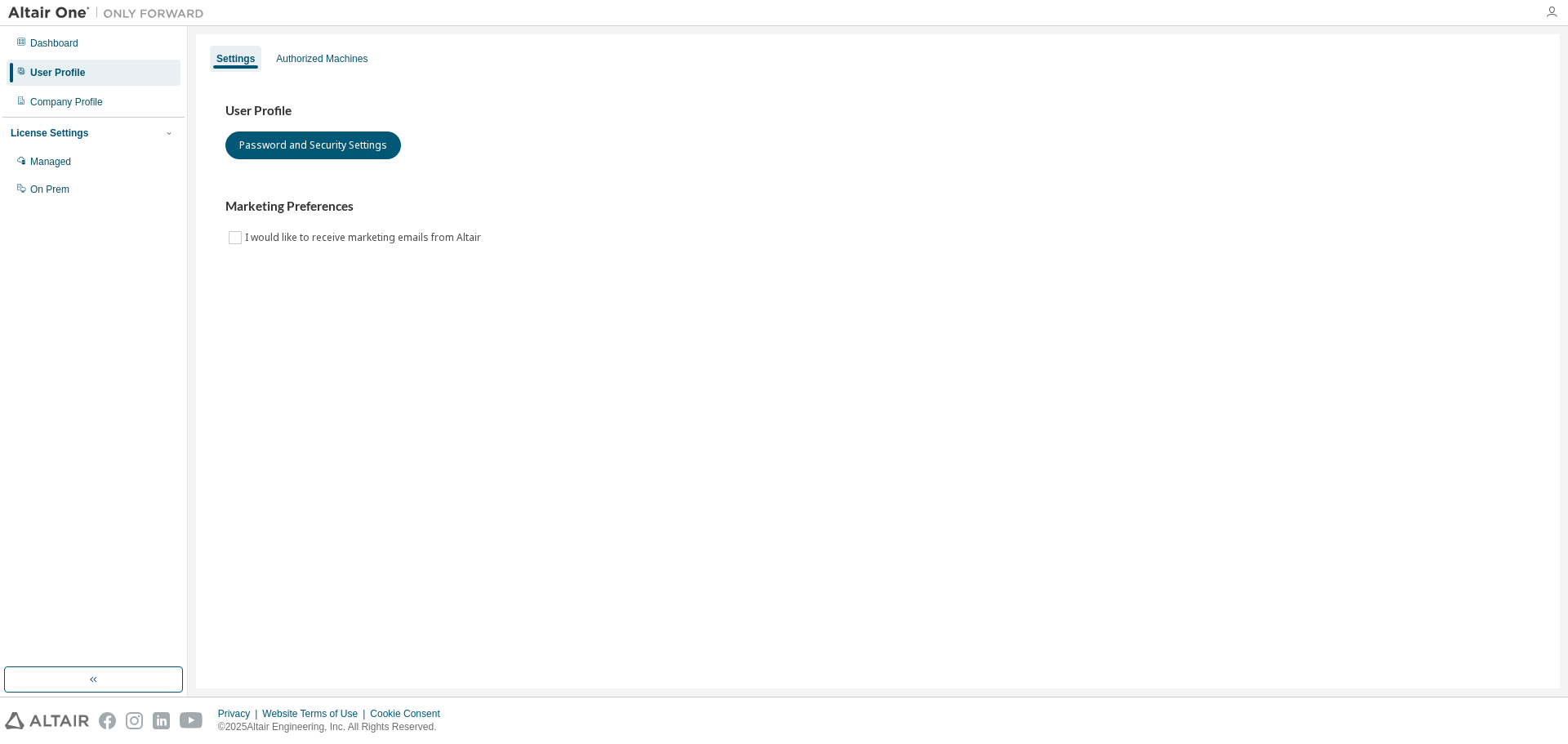
click at [1549, 13] on icon "button" at bounding box center [1551, 12] width 13 height 13
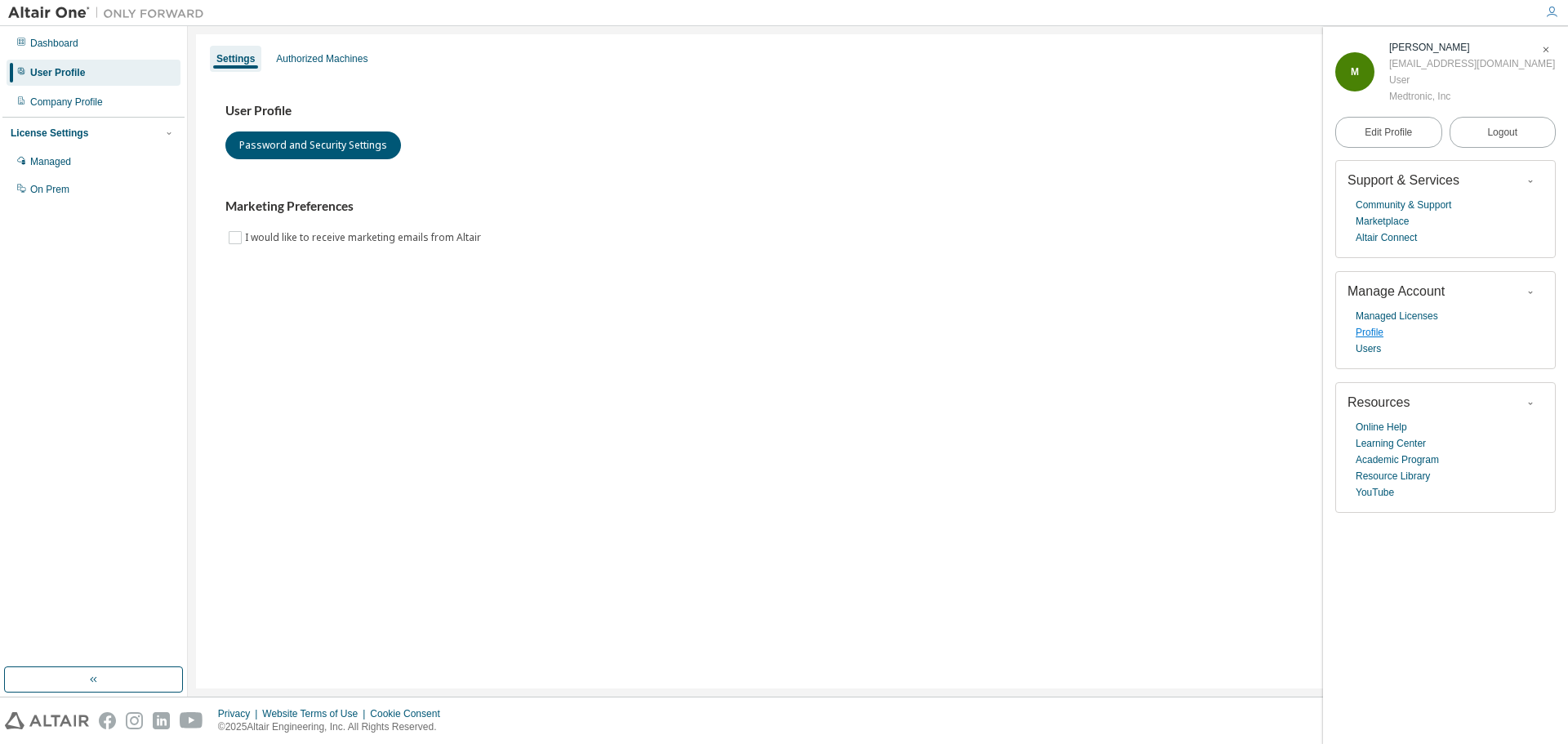
click at [1382, 341] on link "Profile" at bounding box center [1369, 332] width 28 height 16
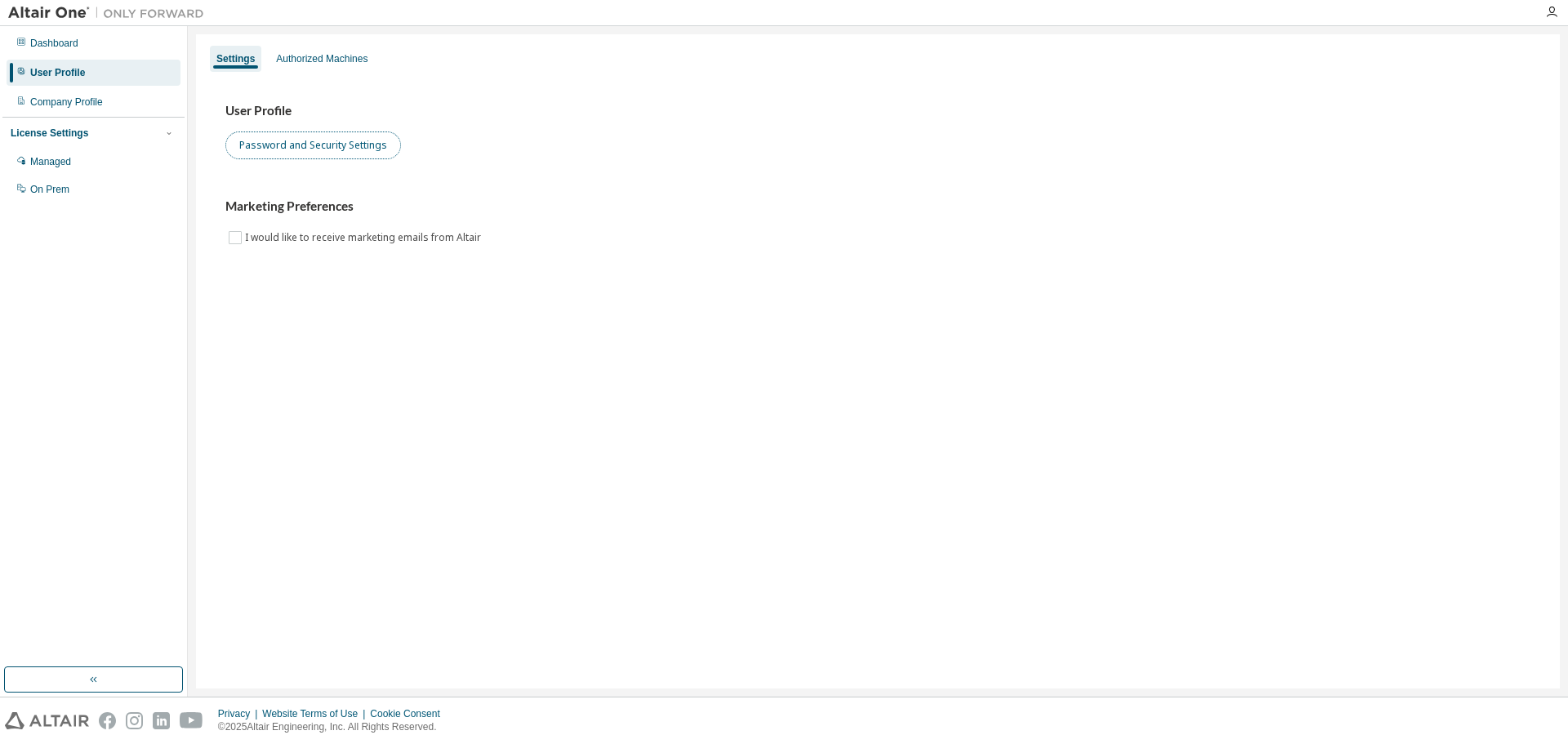
click at [337, 152] on button "Password and Security Settings" at bounding box center [313, 145] width 175 height 28
